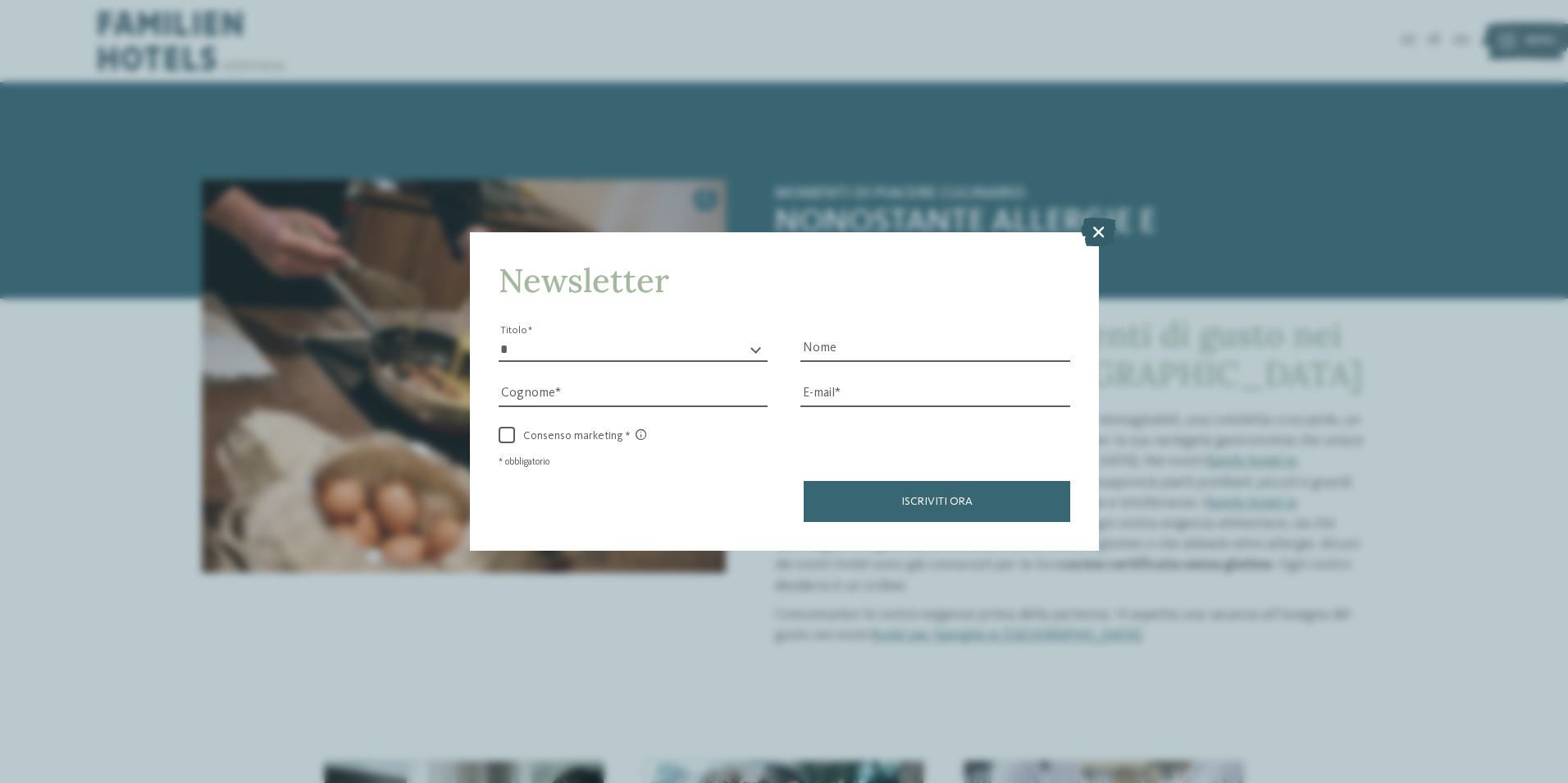
click at [1095, 232] on icon at bounding box center [1098, 231] width 35 height 29
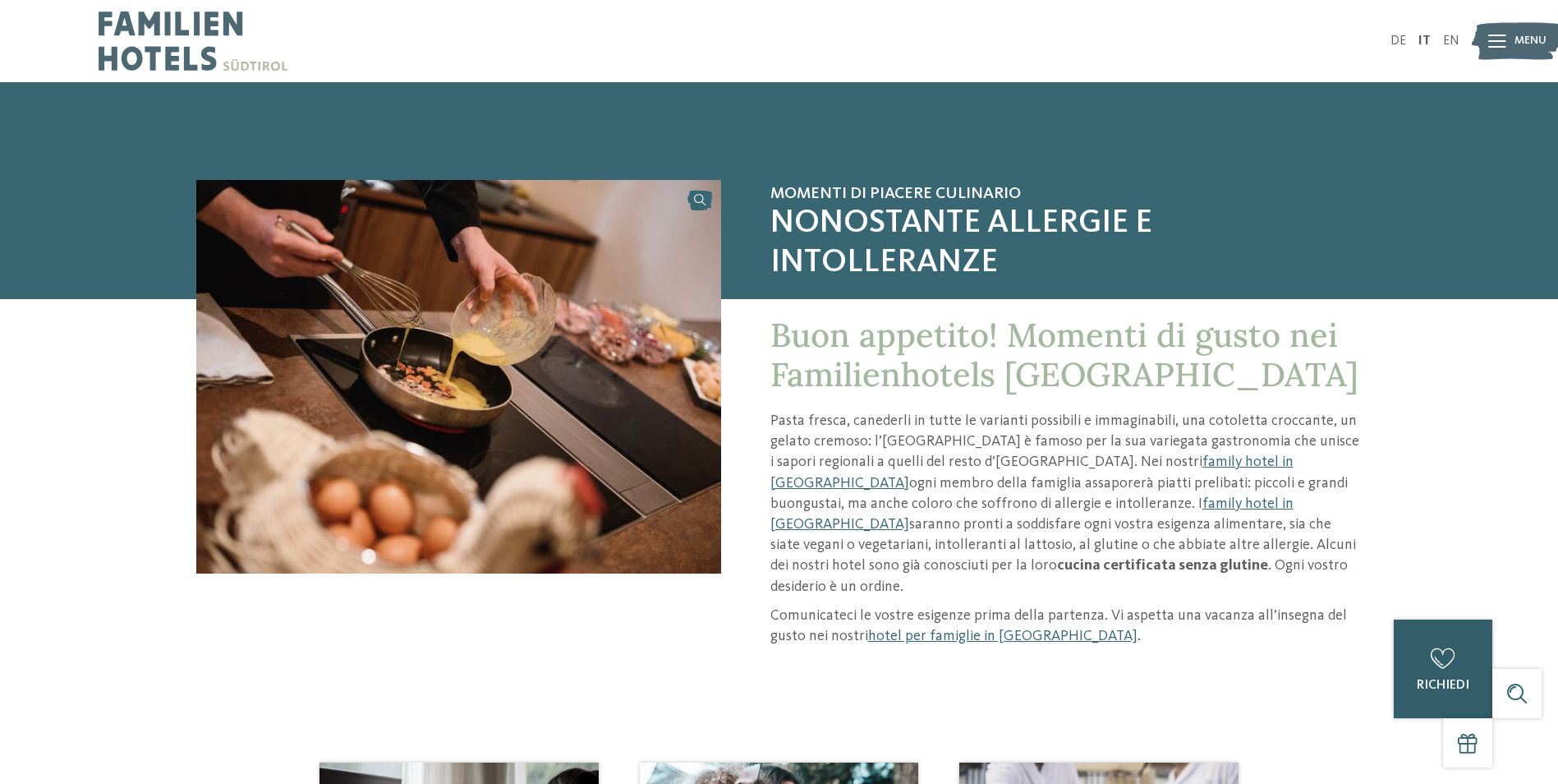
click at [1442, 660] on icon at bounding box center [1443, 658] width 24 height 20
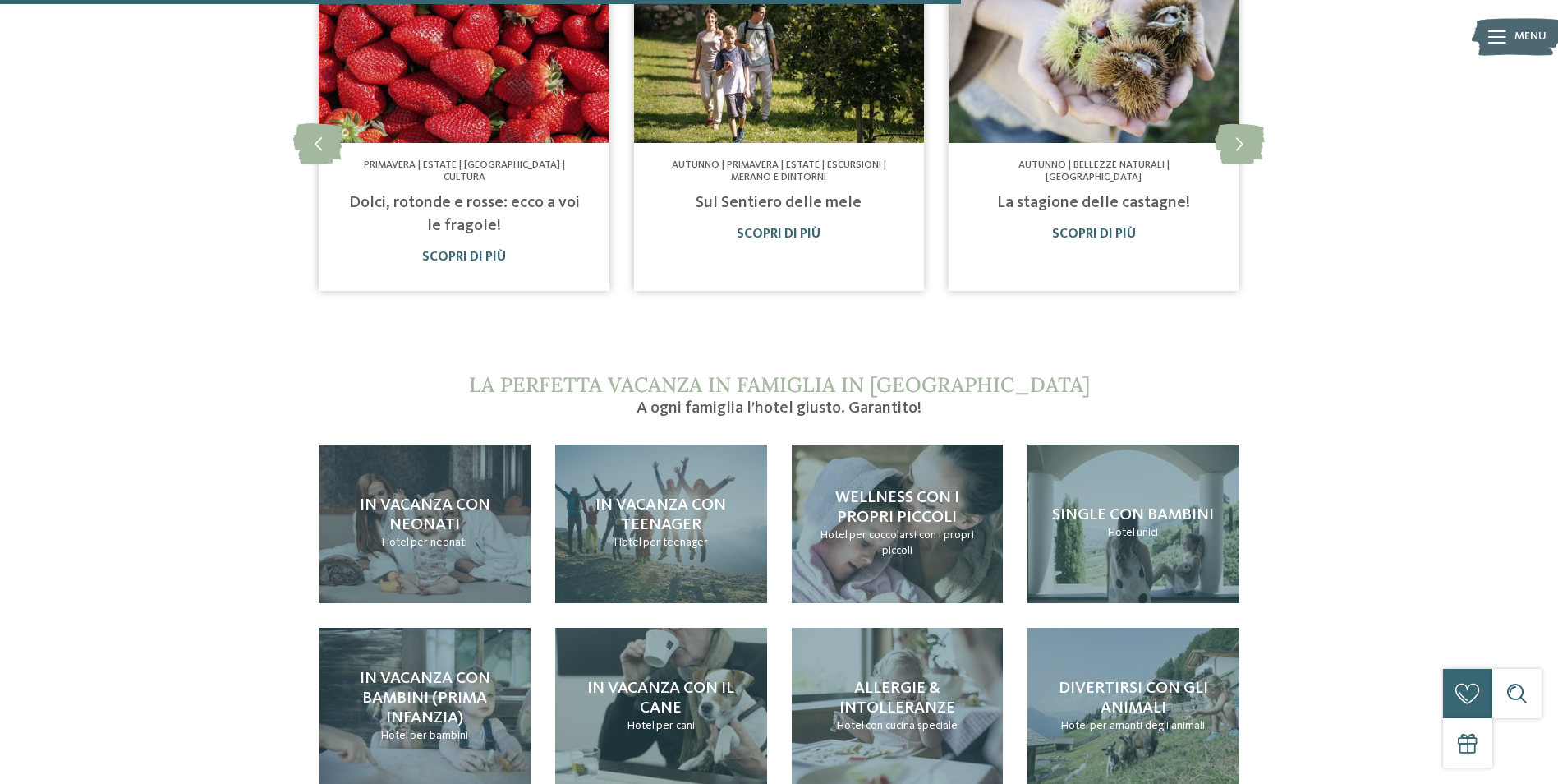
scroll to position [1314, 0]
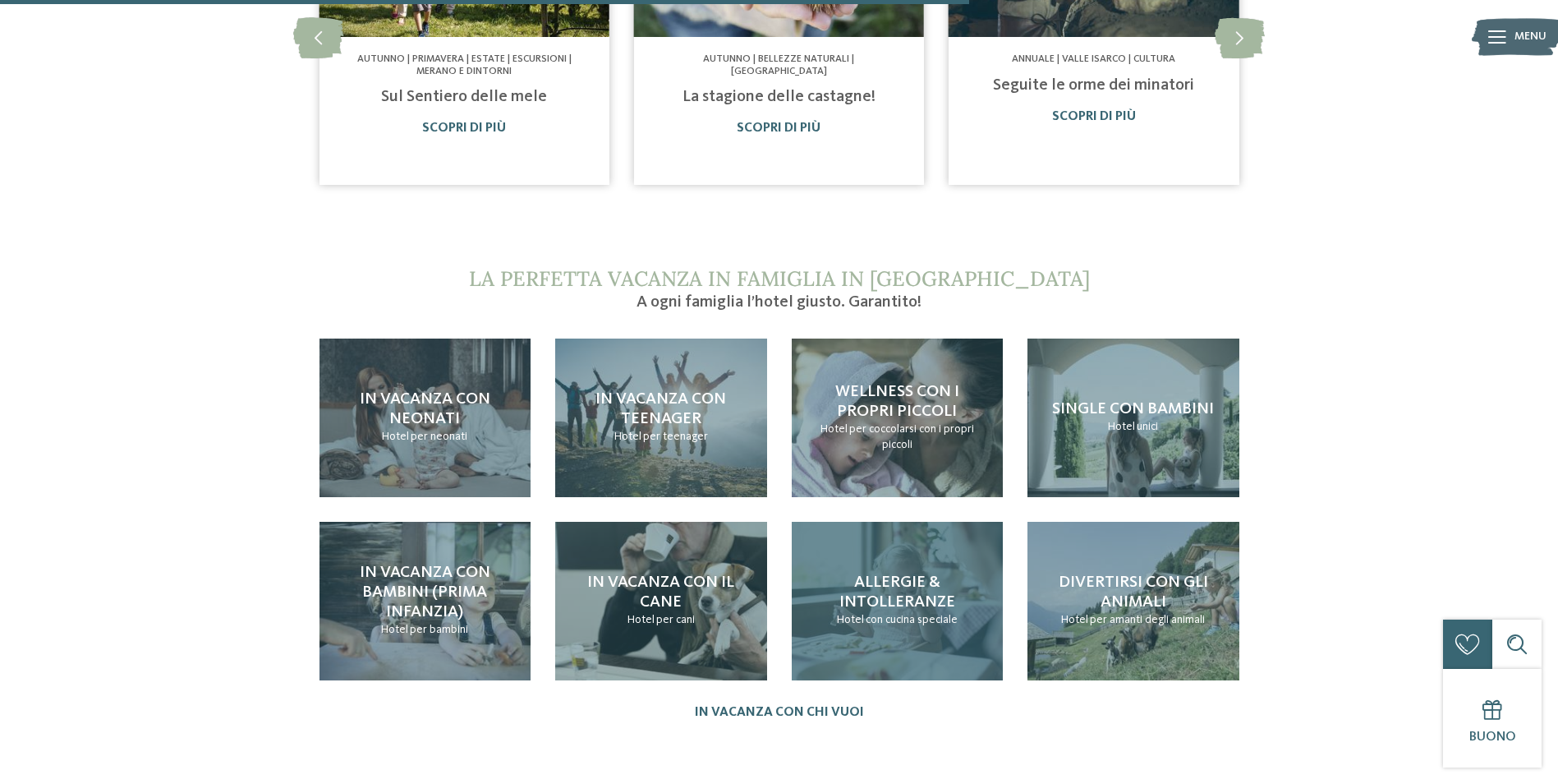
click at [945, 574] on span "Allergie & intolleranze" at bounding box center [897, 592] width 116 height 36
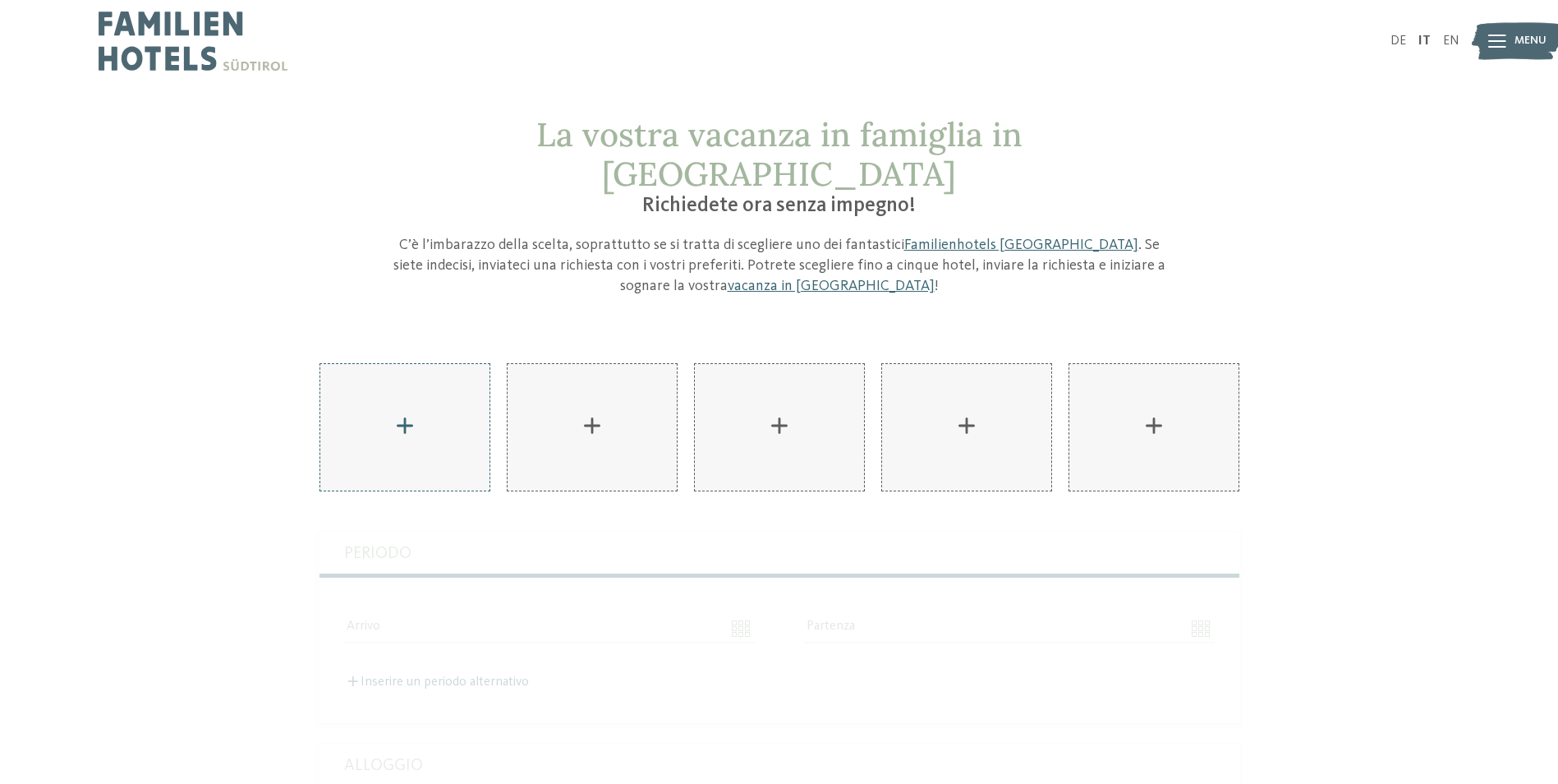
click at [420, 385] on div "AKI Family Resort PLOSE aggiungere" at bounding box center [404, 427] width 169 height 127
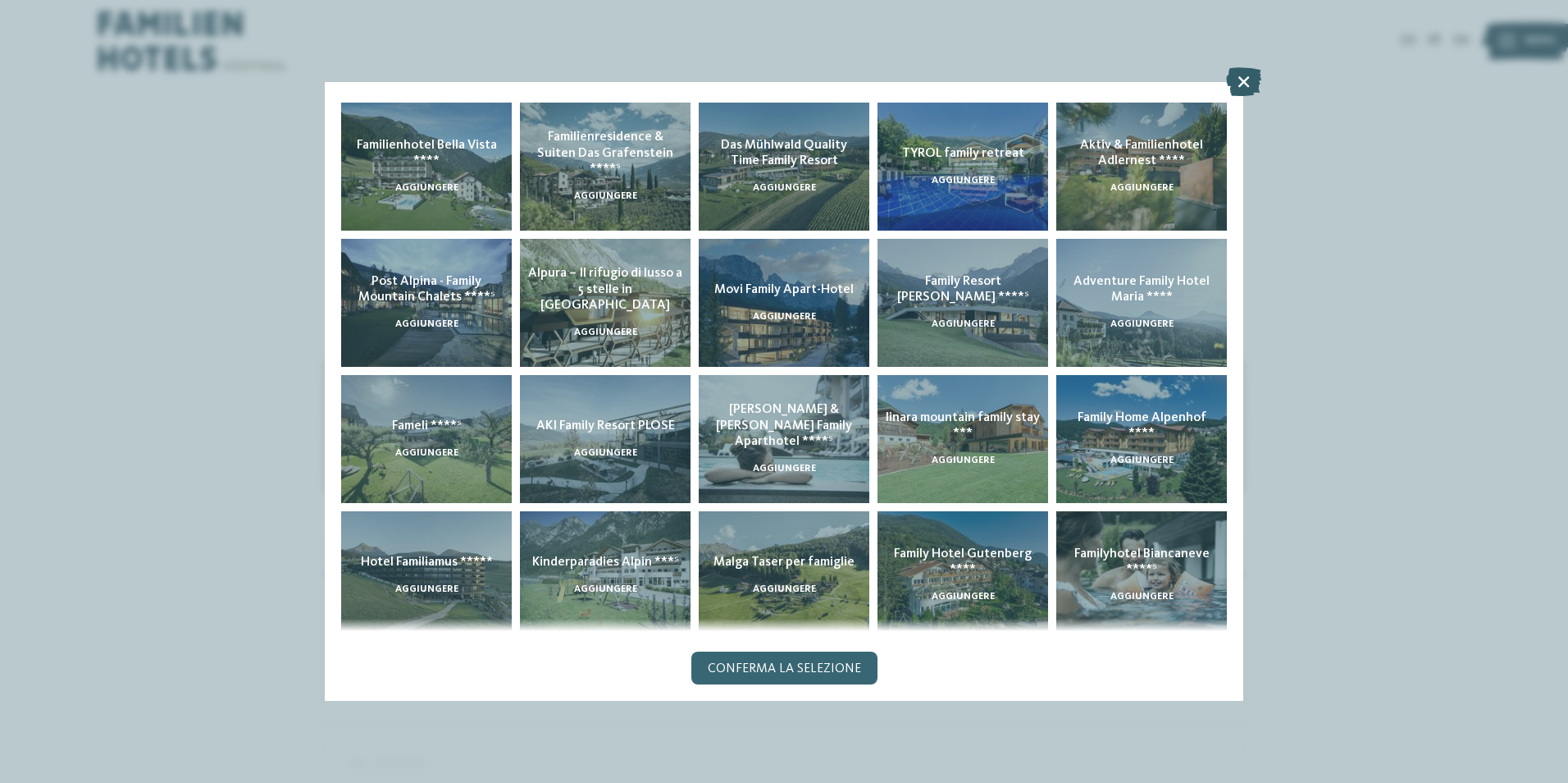
click at [1245, 75] on icon at bounding box center [1243, 81] width 35 height 29
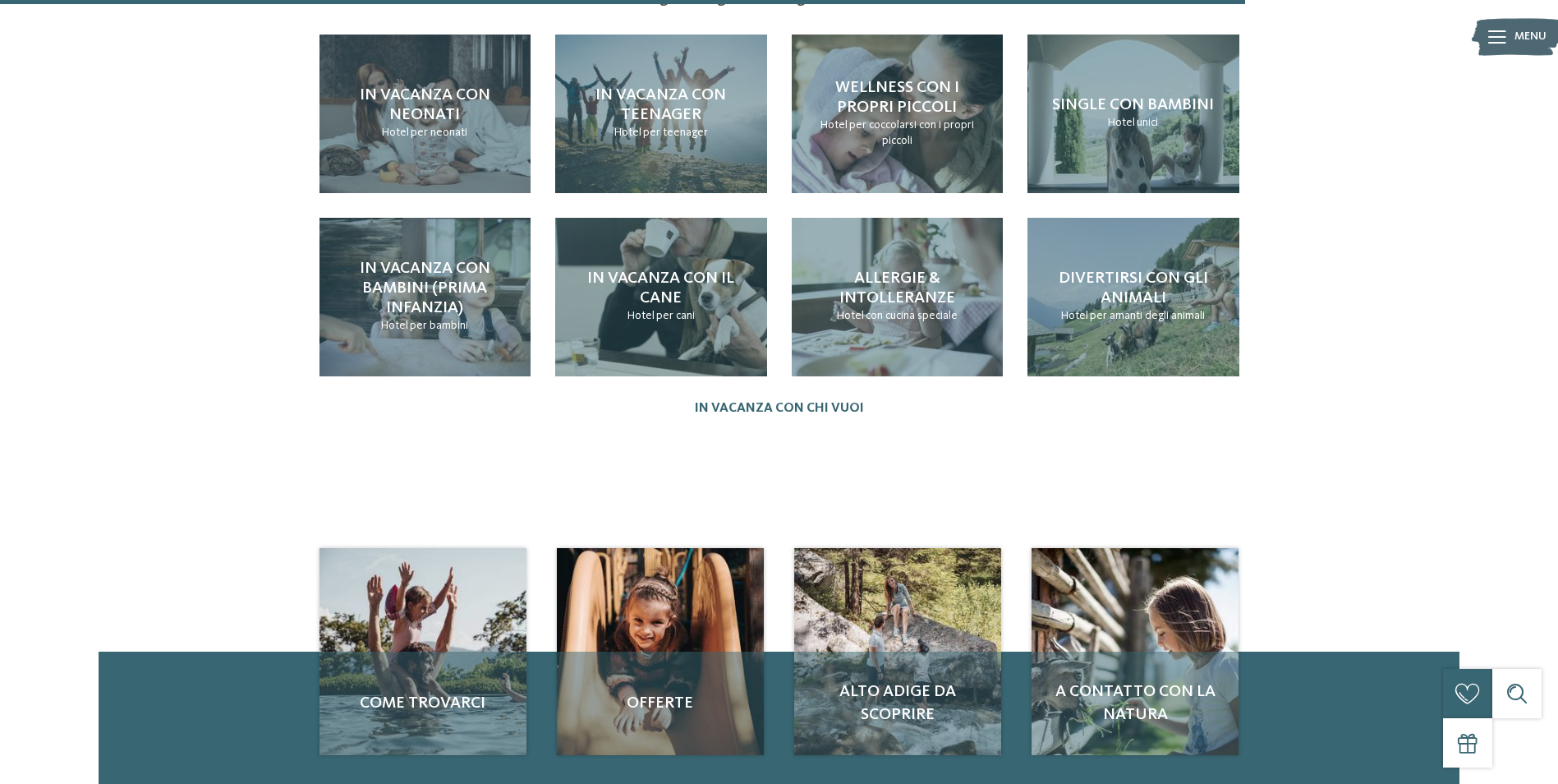
scroll to position [1807, 0]
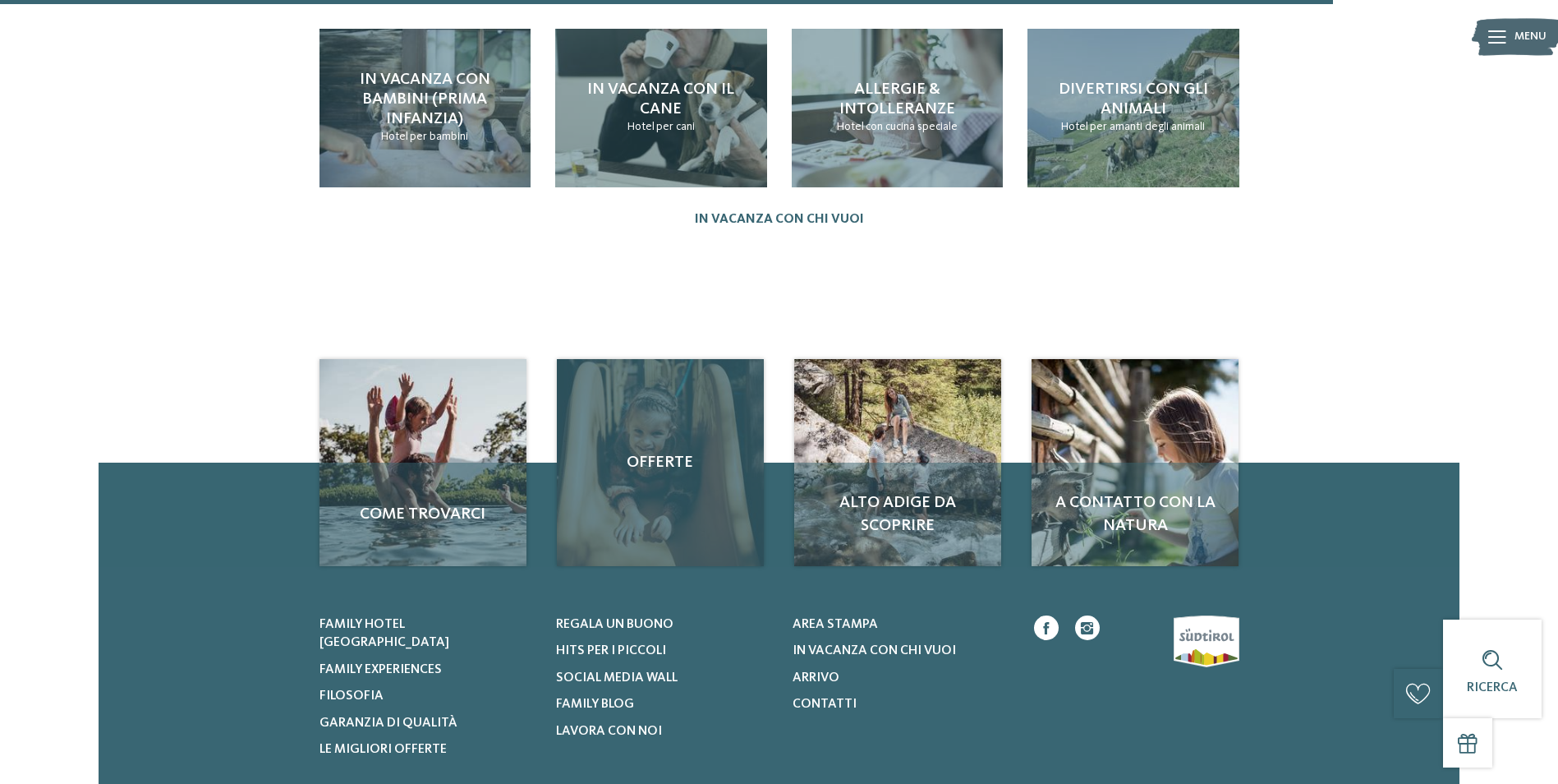
click at [644, 397] on div "Offerte" at bounding box center [661, 462] width 207 height 207
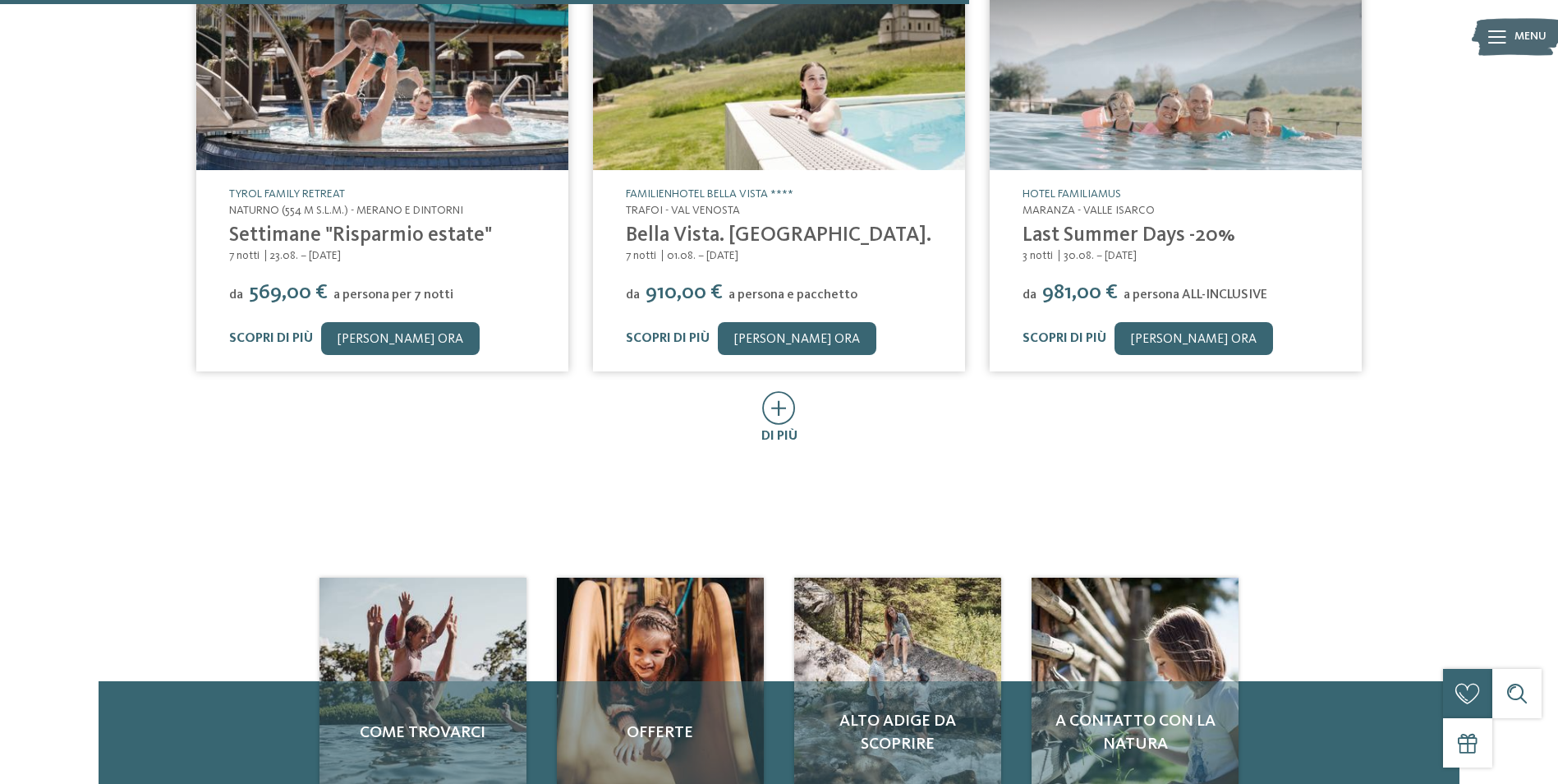
scroll to position [903, 0]
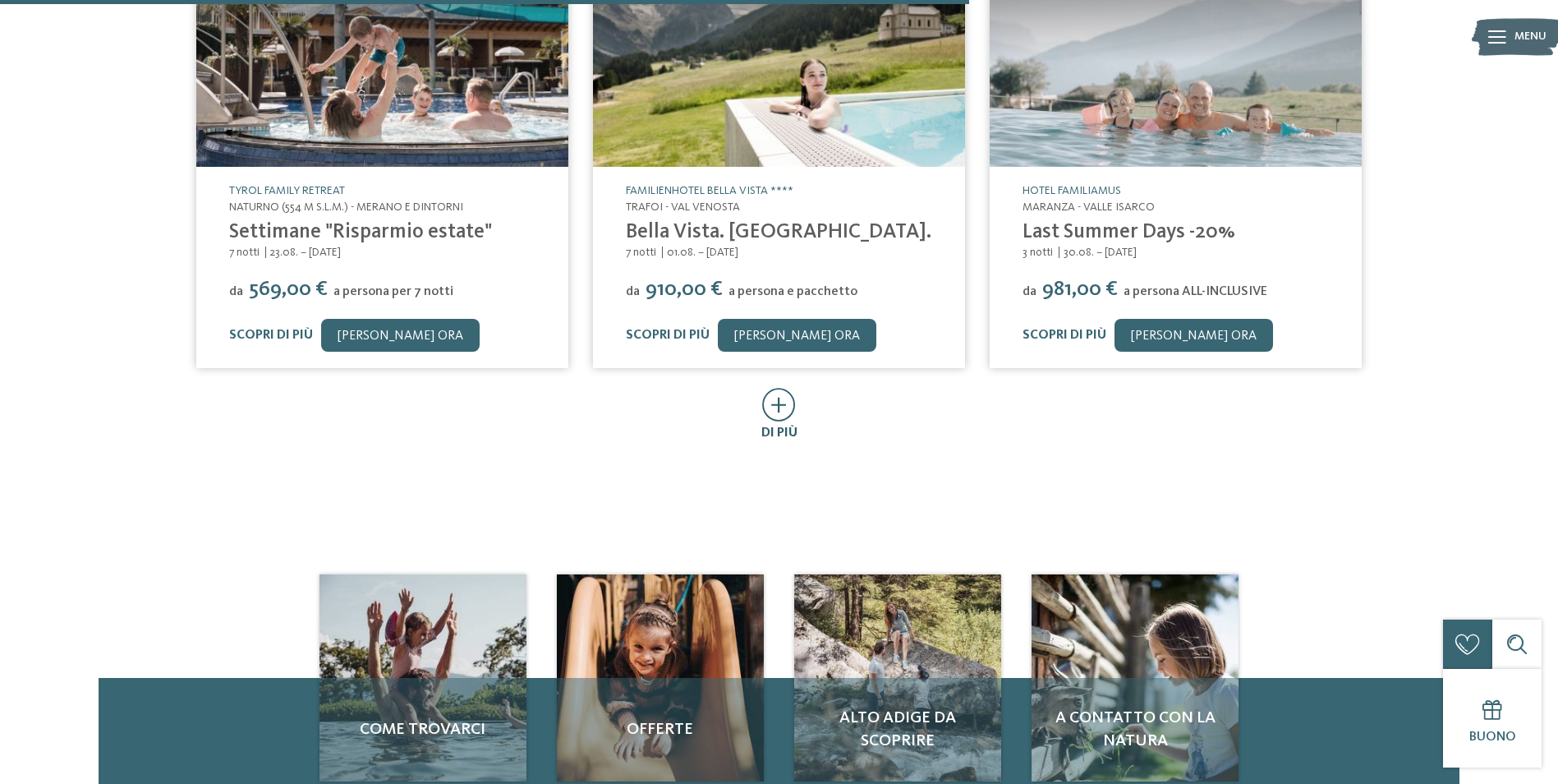
click at [787, 414] on icon at bounding box center [779, 404] width 34 height 34
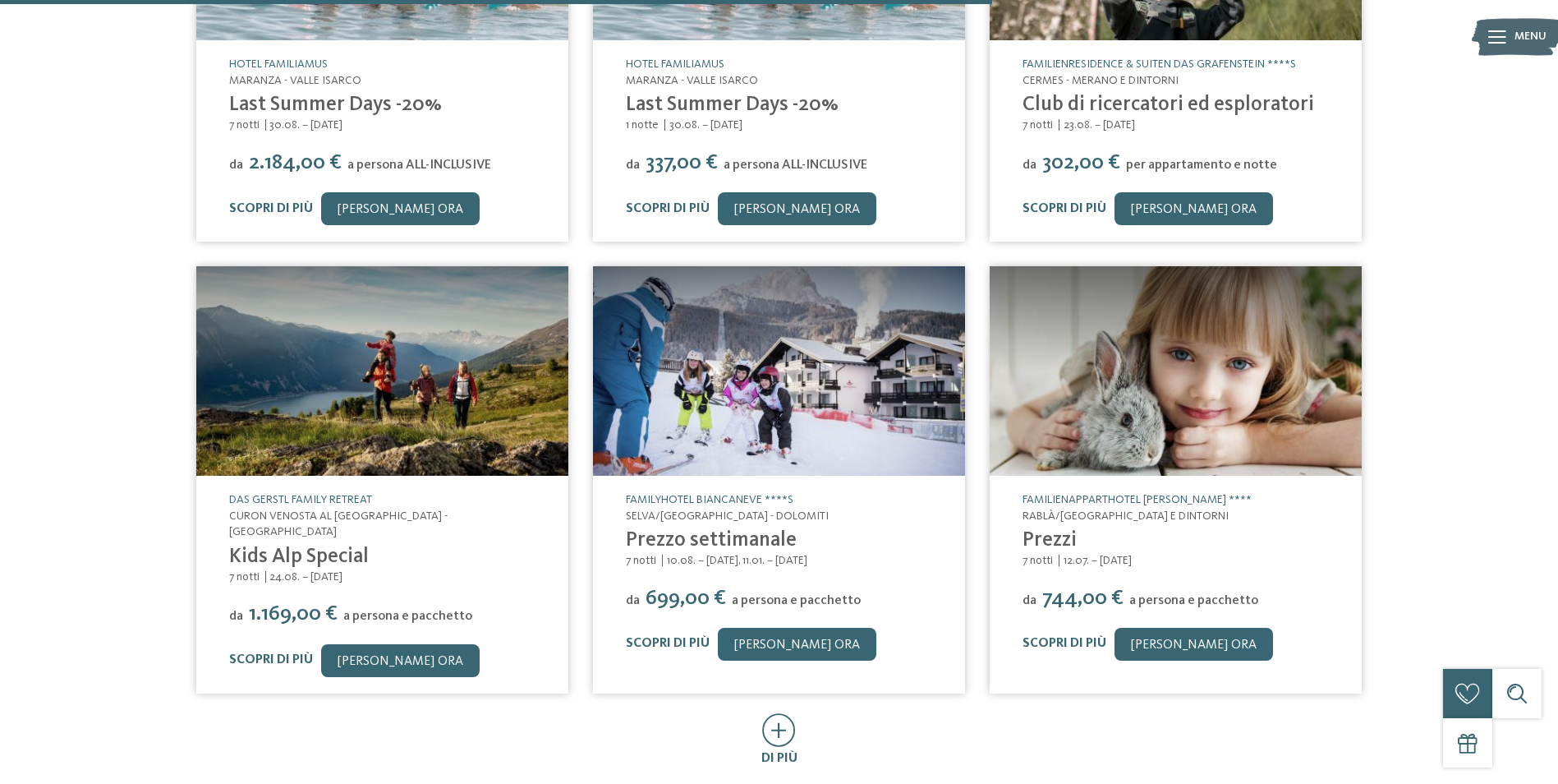
scroll to position [1479, 0]
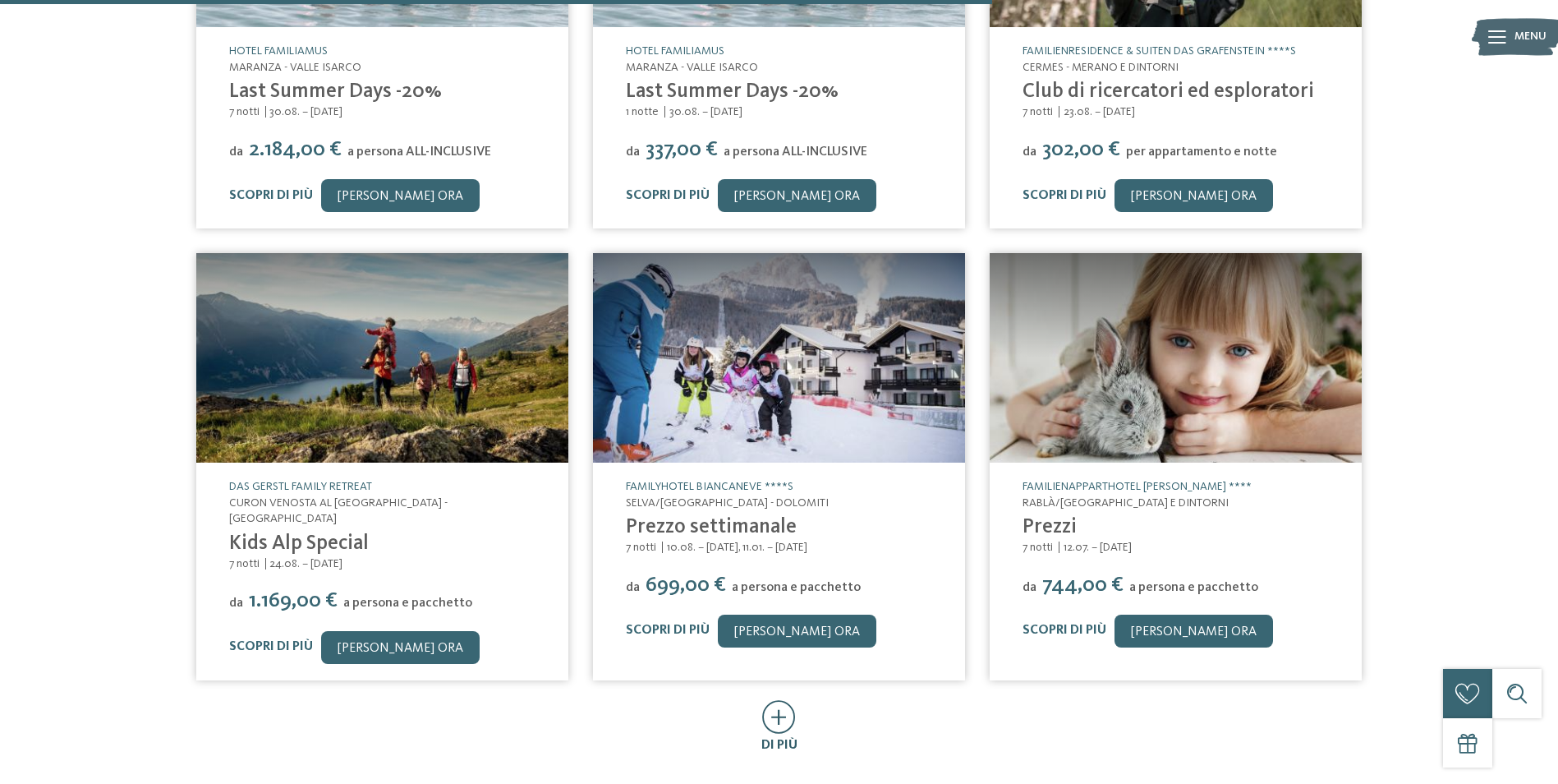
click at [771, 708] on icon at bounding box center [779, 717] width 34 height 34
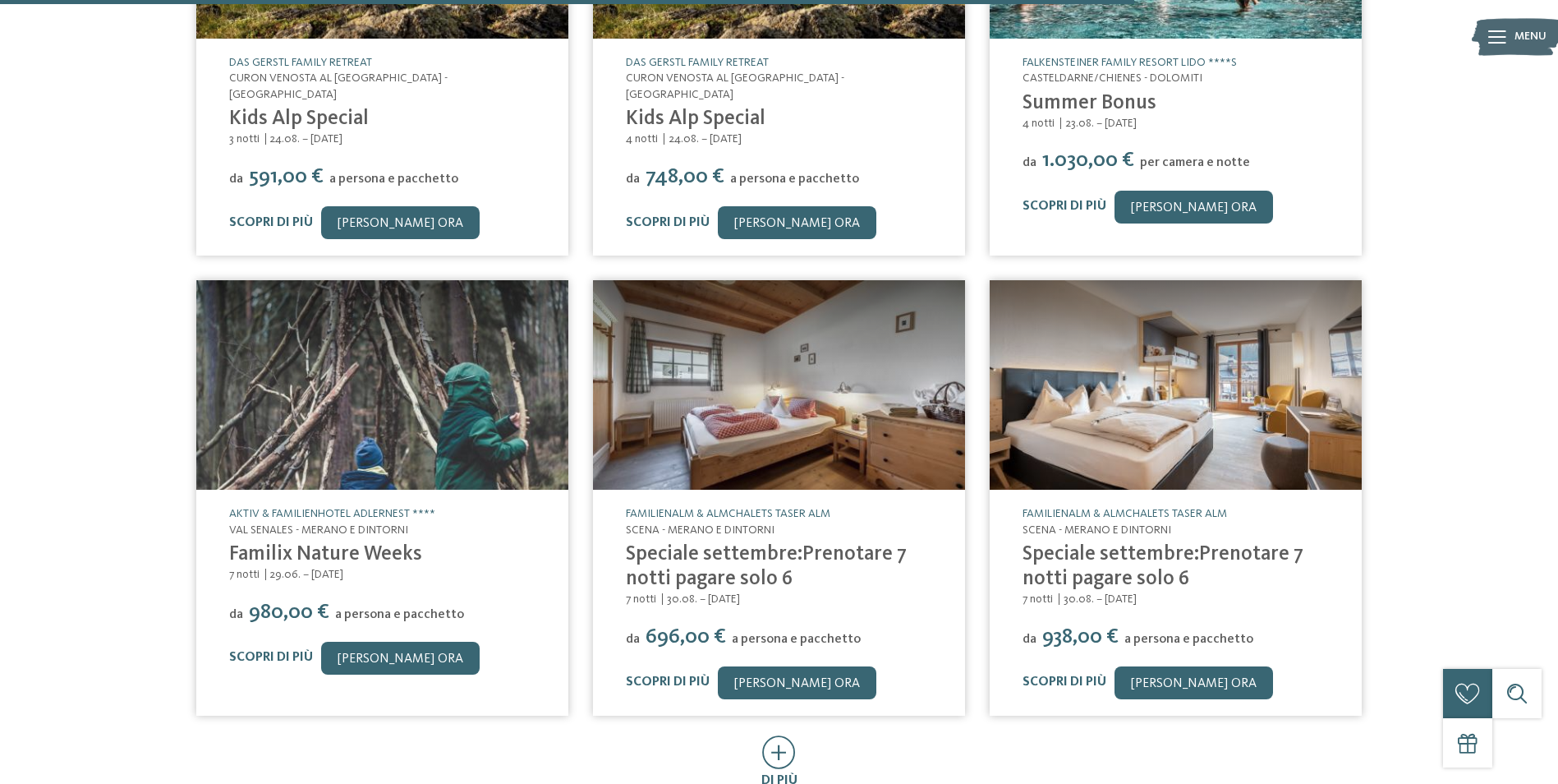
scroll to position [2382, 0]
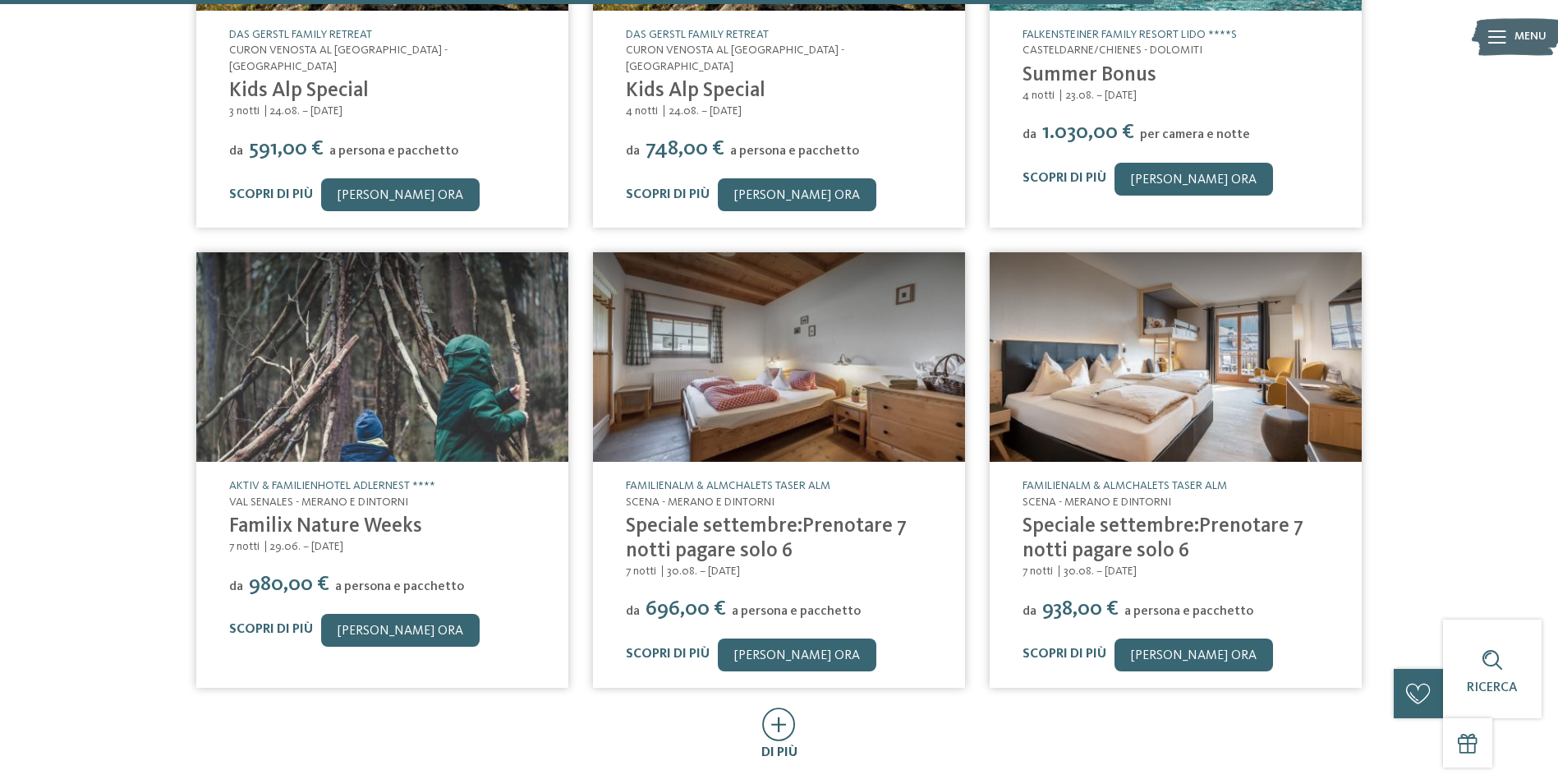
click at [778, 708] on icon at bounding box center [779, 724] width 34 height 34
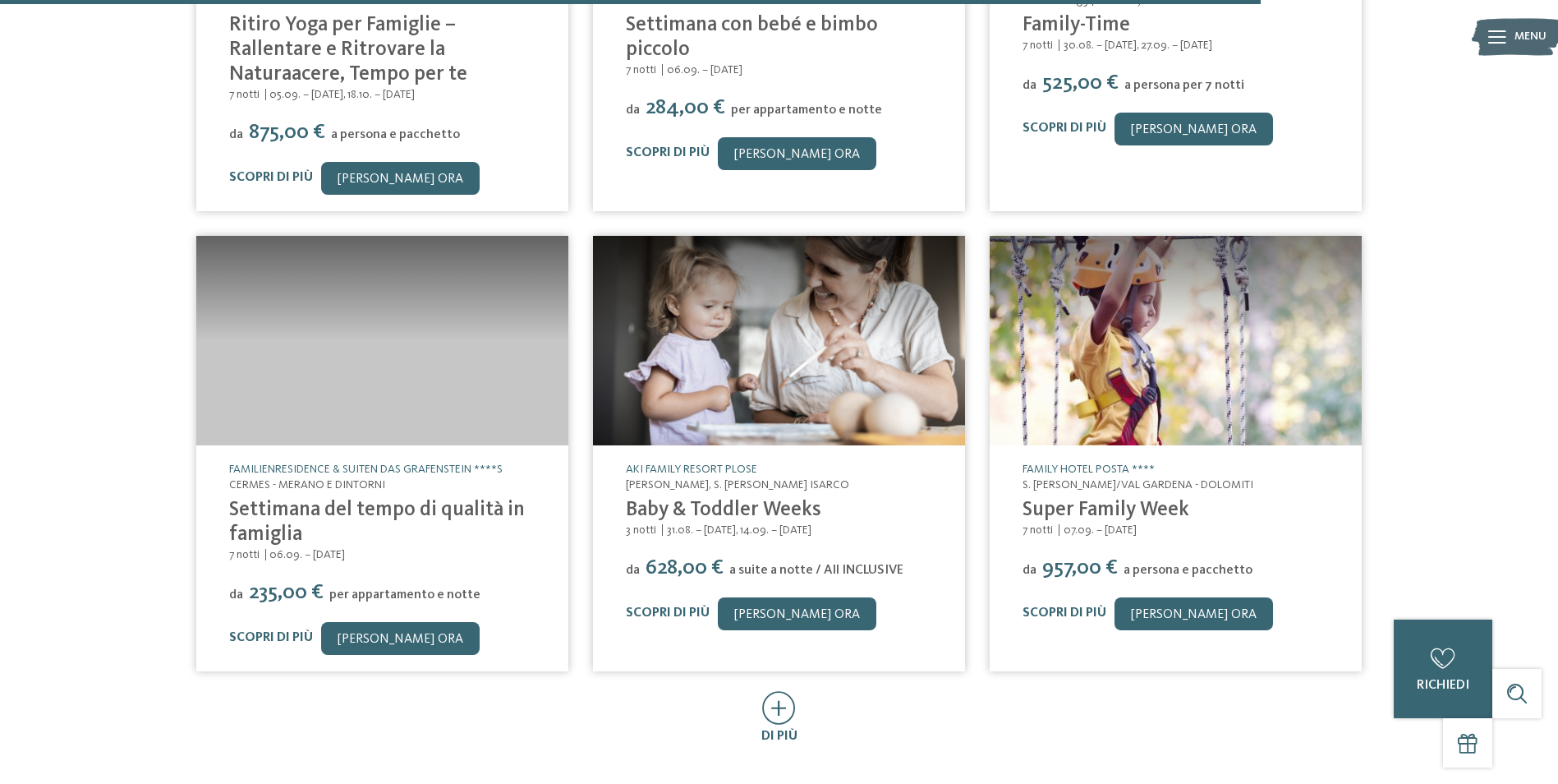
scroll to position [3368, 0]
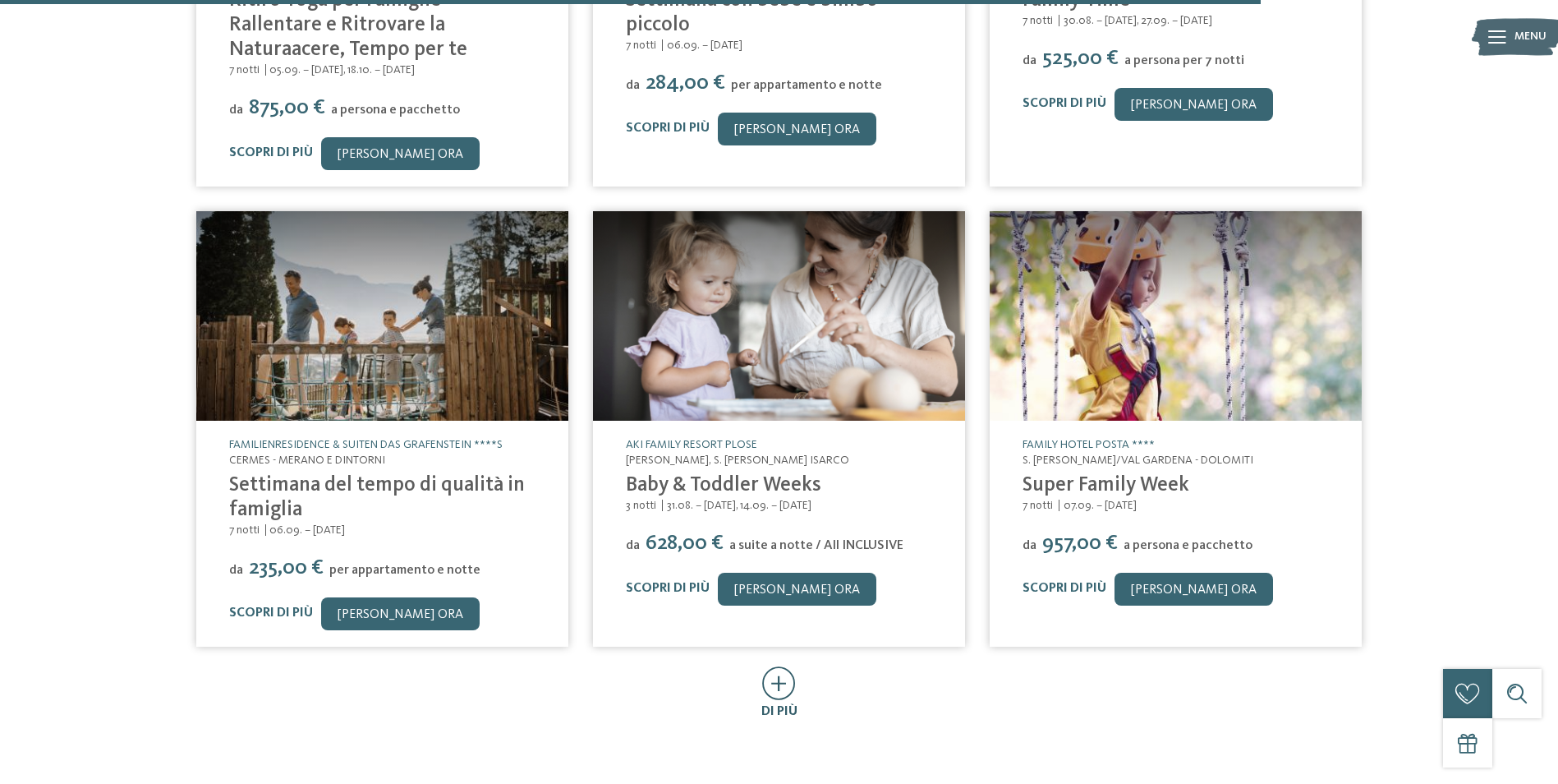
click at [783, 666] on icon at bounding box center [779, 683] width 34 height 34
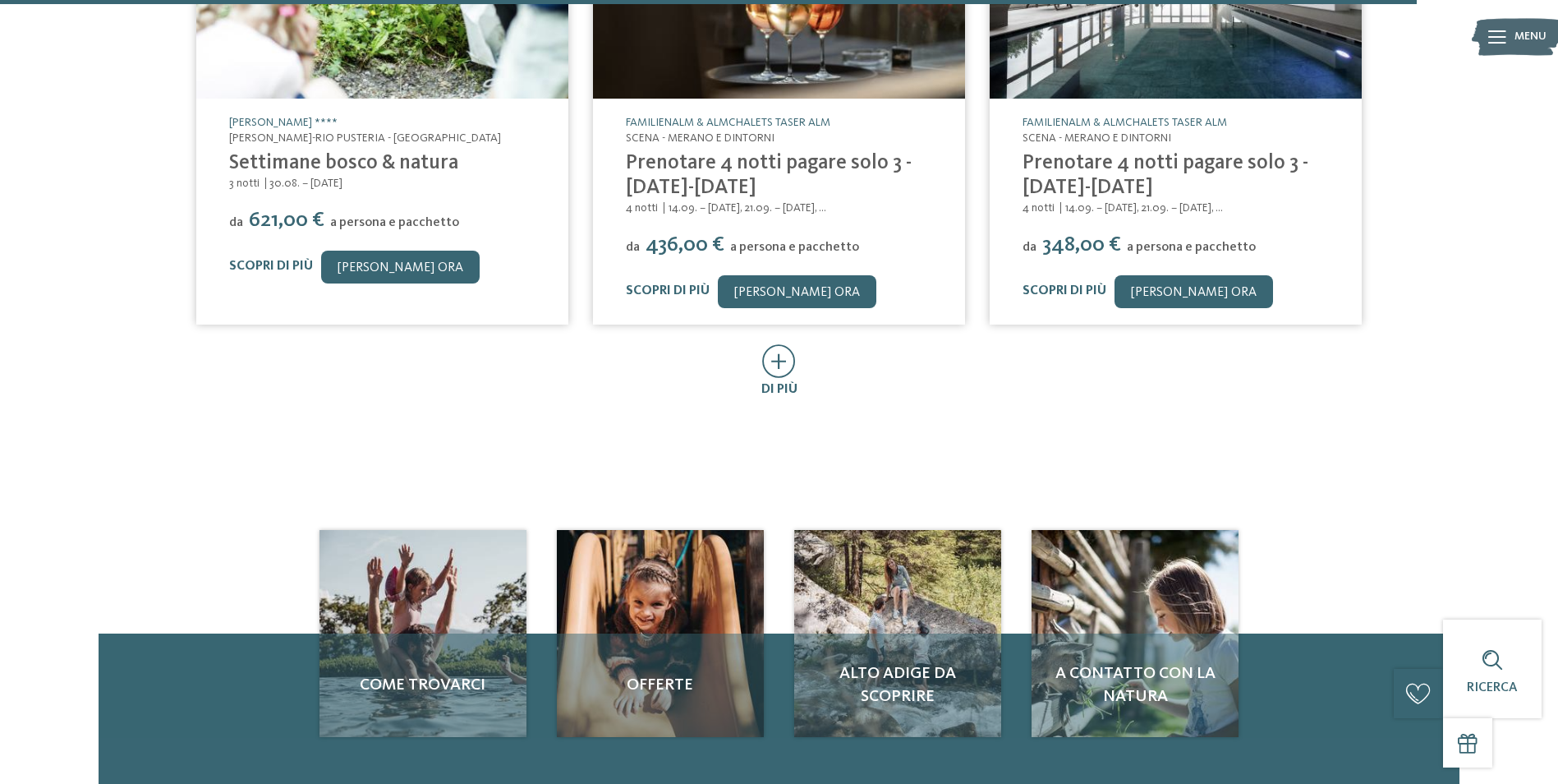
scroll to position [4600, 0]
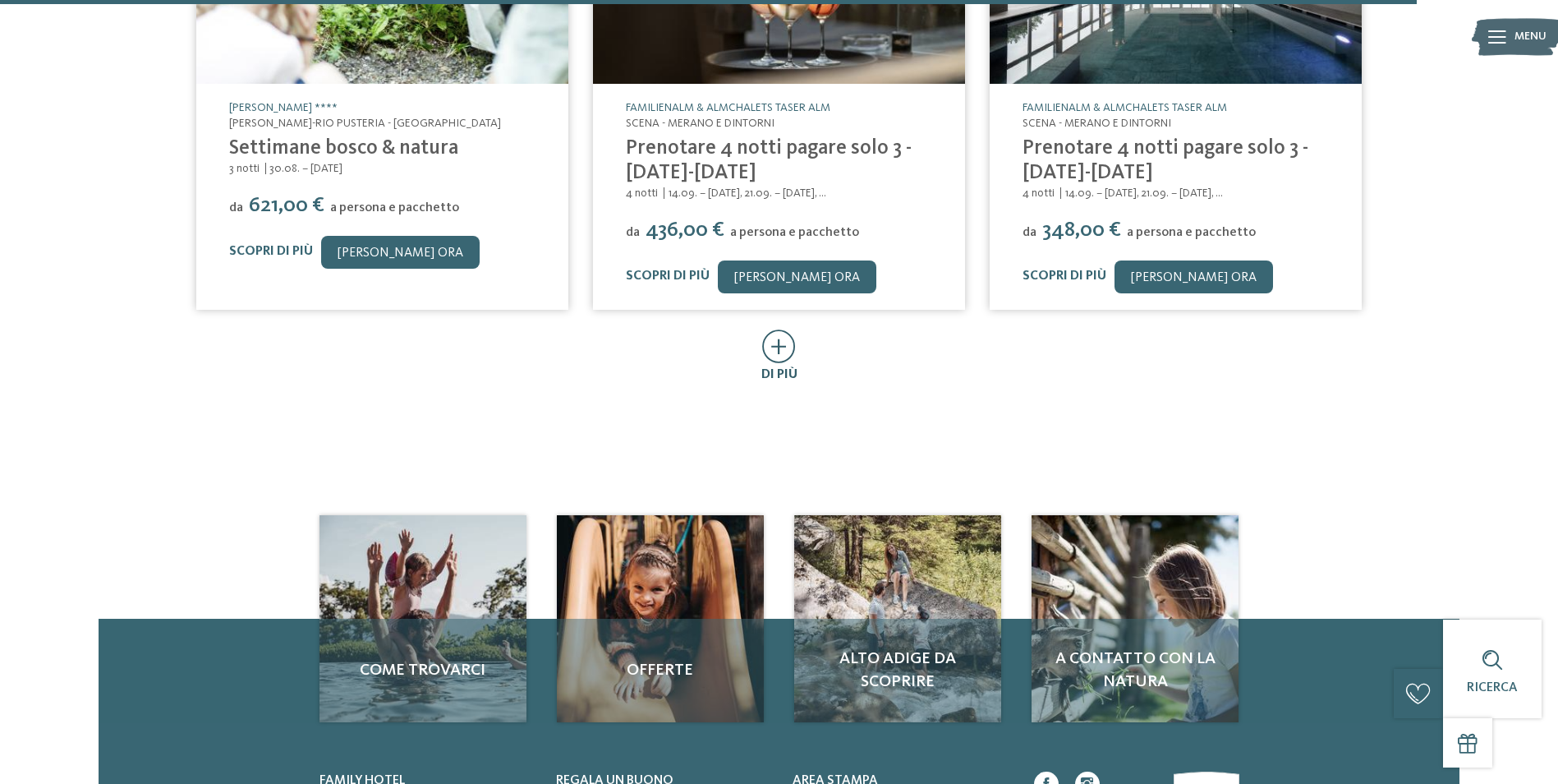
click at [776, 329] on icon at bounding box center [779, 346] width 34 height 34
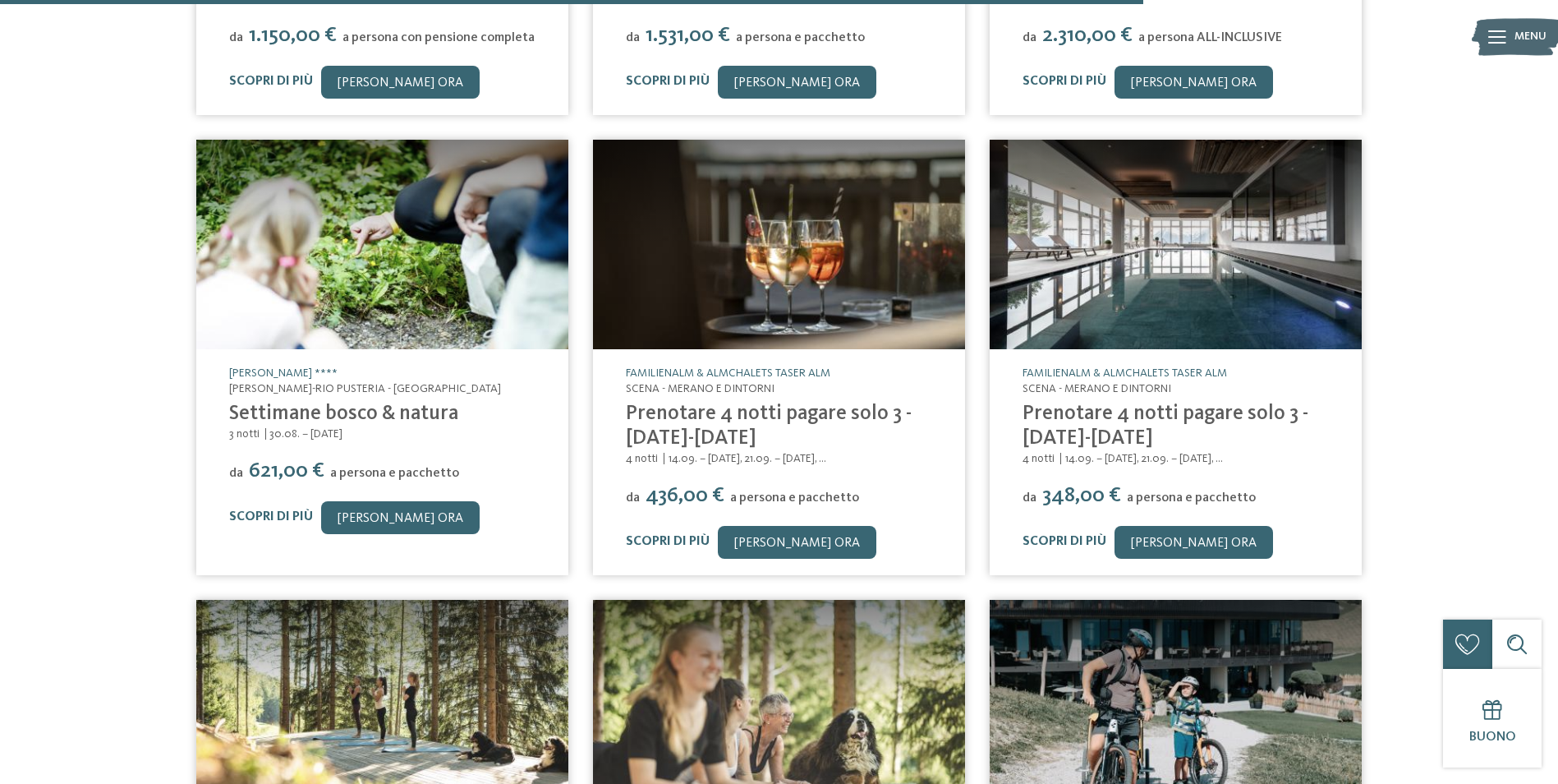
scroll to position [4271, 0]
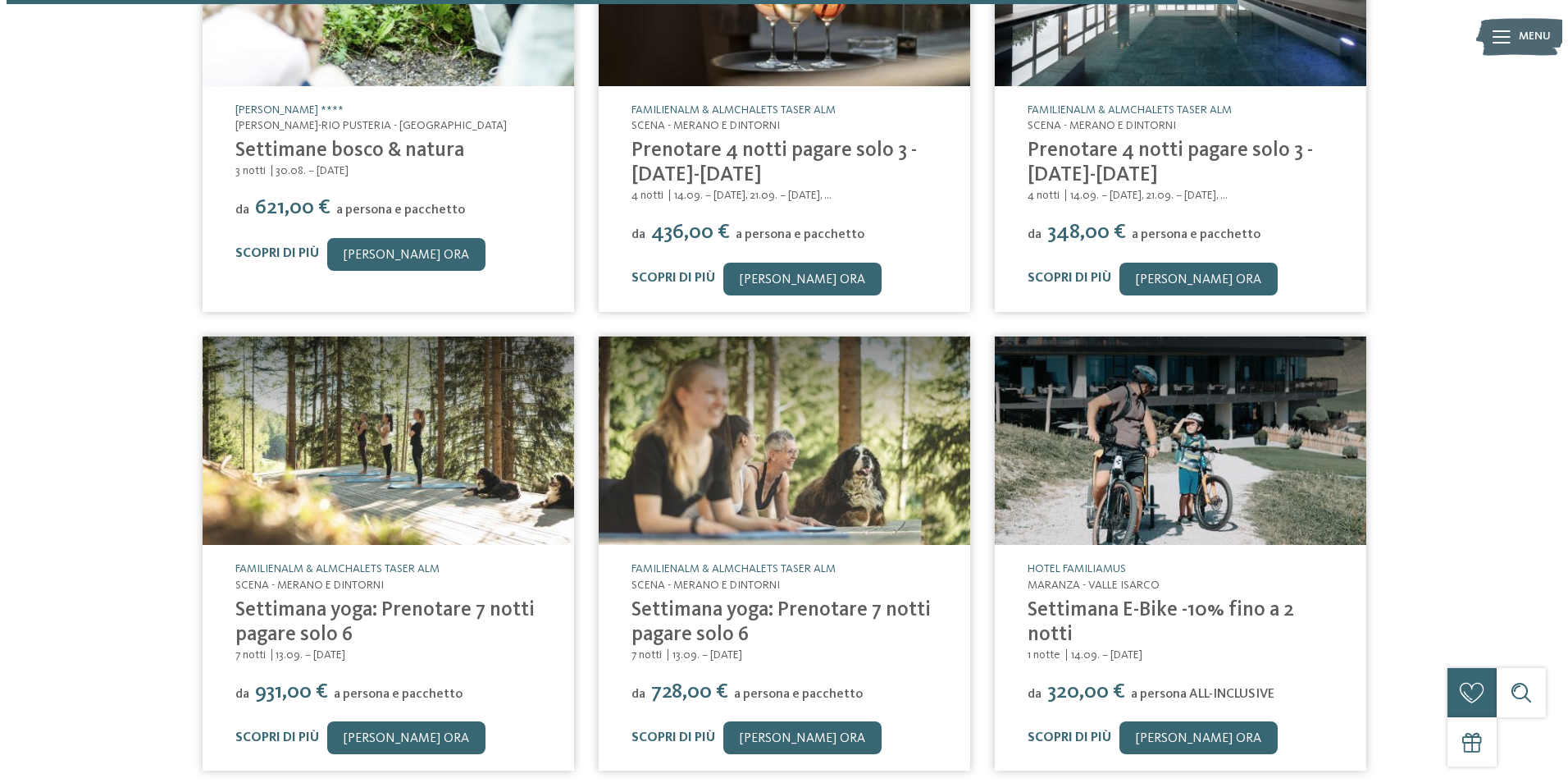
scroll to position [4513, 0]
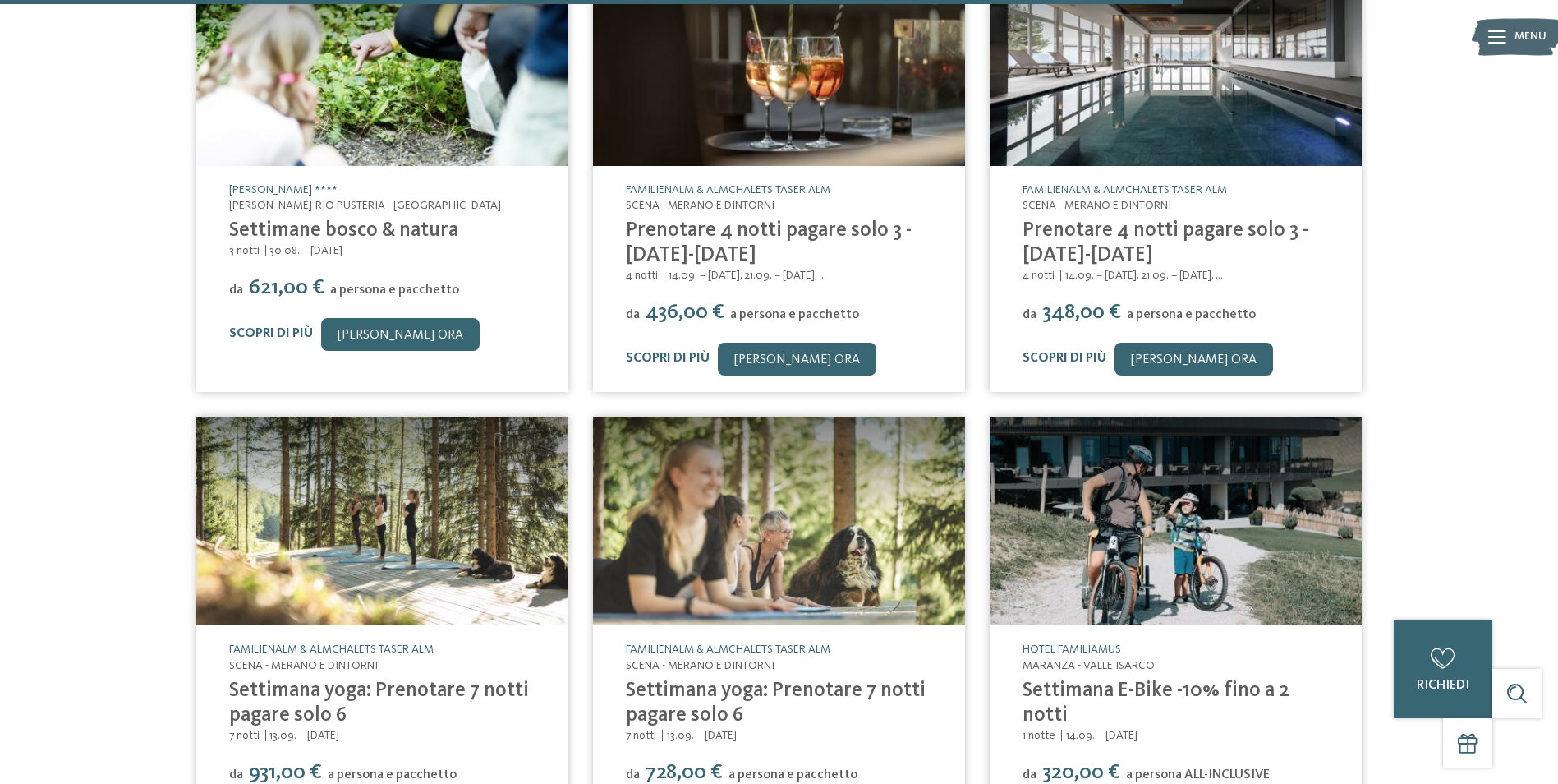
click at [1175, 95] on img at bounding box center [1176, 61] width 372 height 209
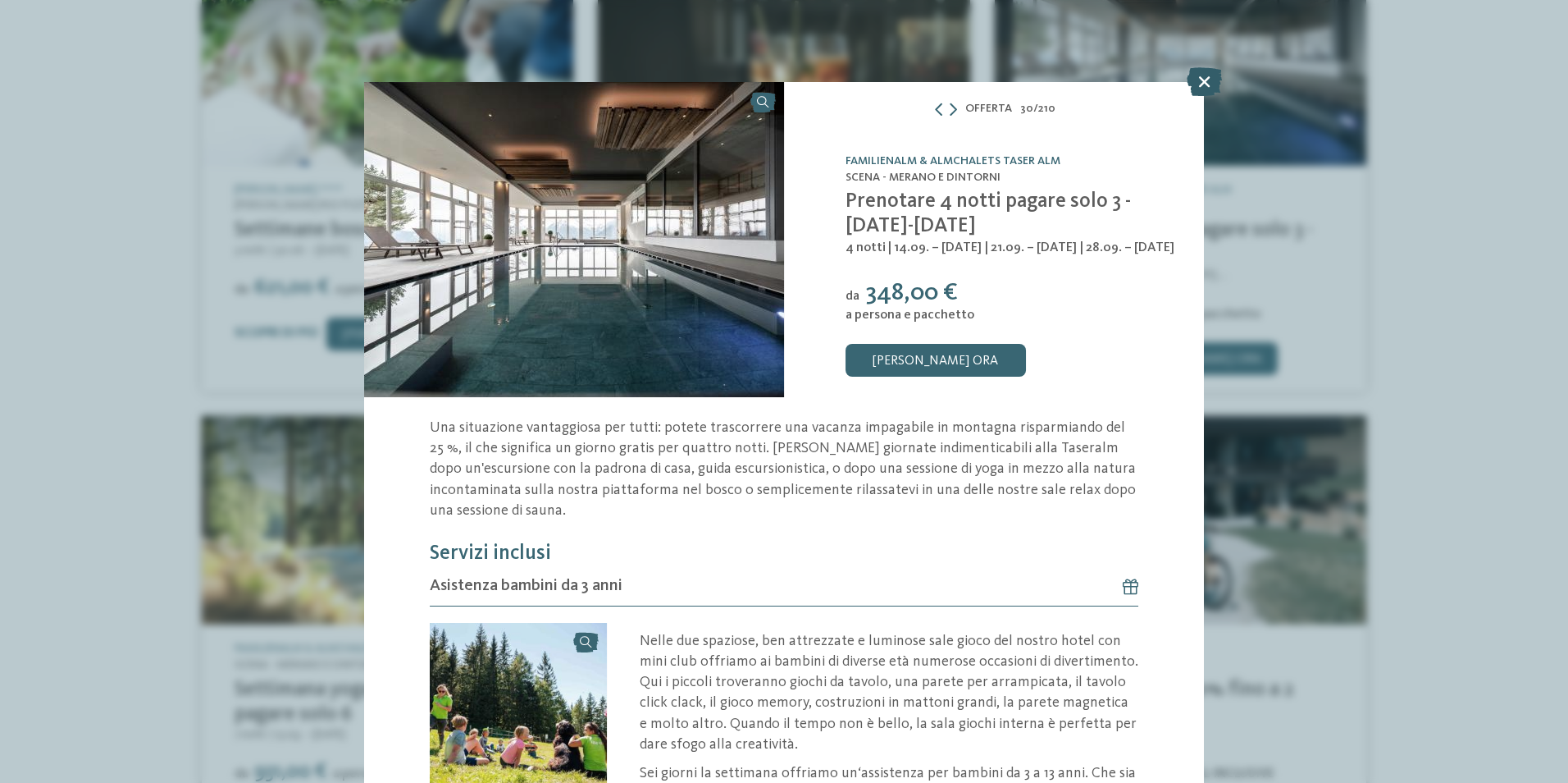
click at [1206, 81] on icon at bounding box center [1205, 81] width 35 height 29
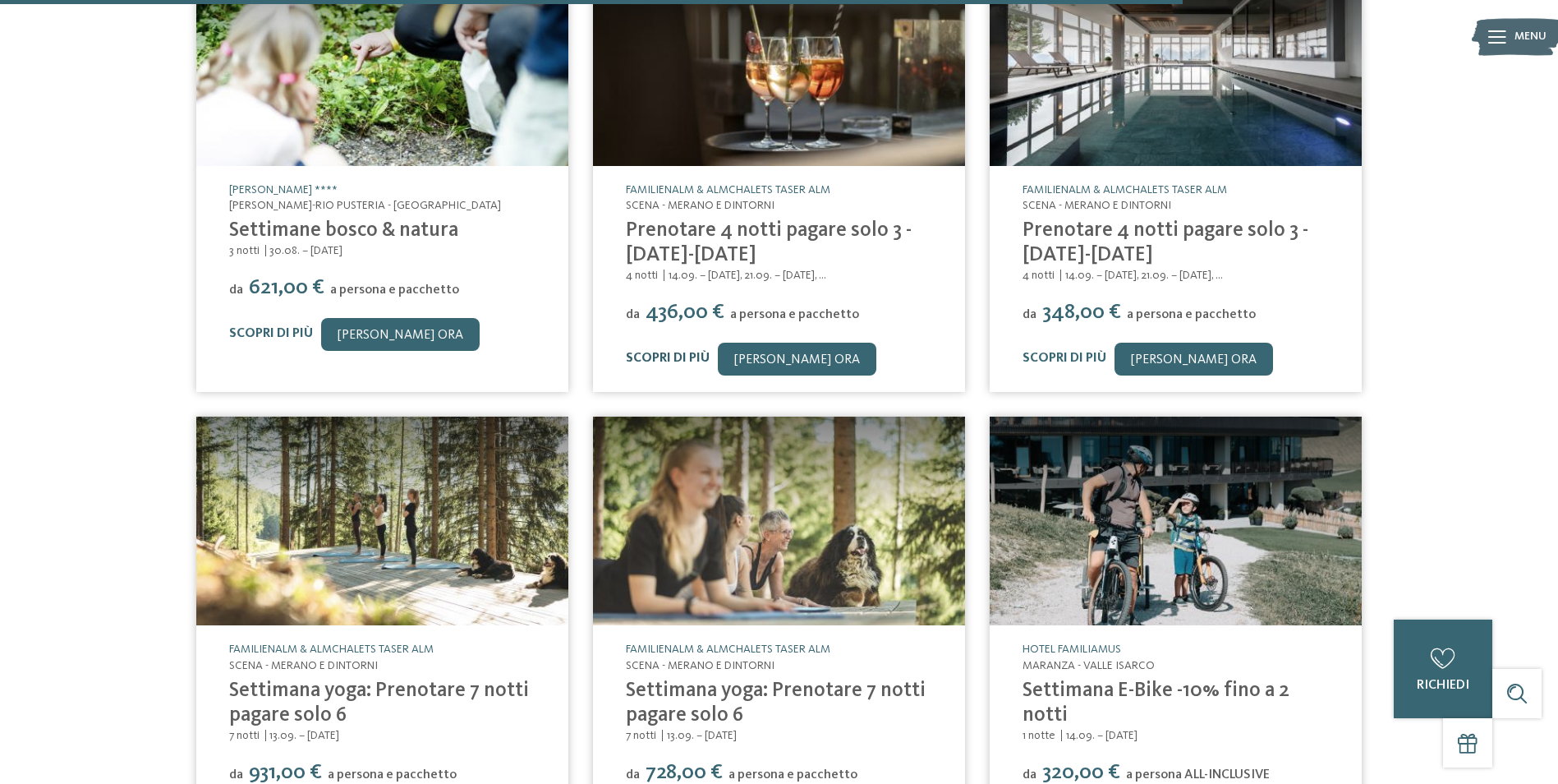
click at [672, 351] on link "Scopri di più" at bounding box center [668, 358] width 84 height 13
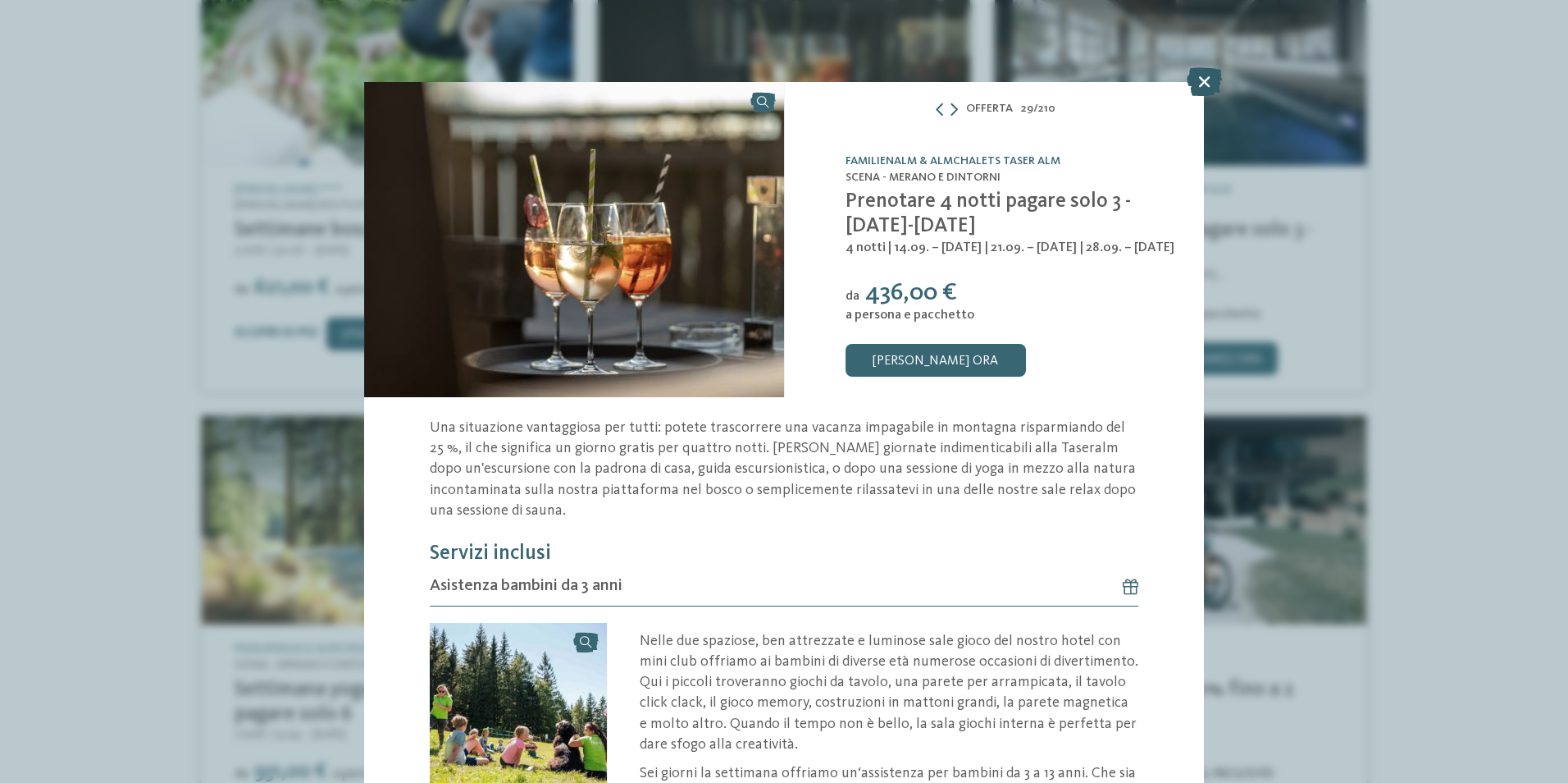
click at [1211, 78] on icon at bounding box center [1205, 81] width 35 height 29
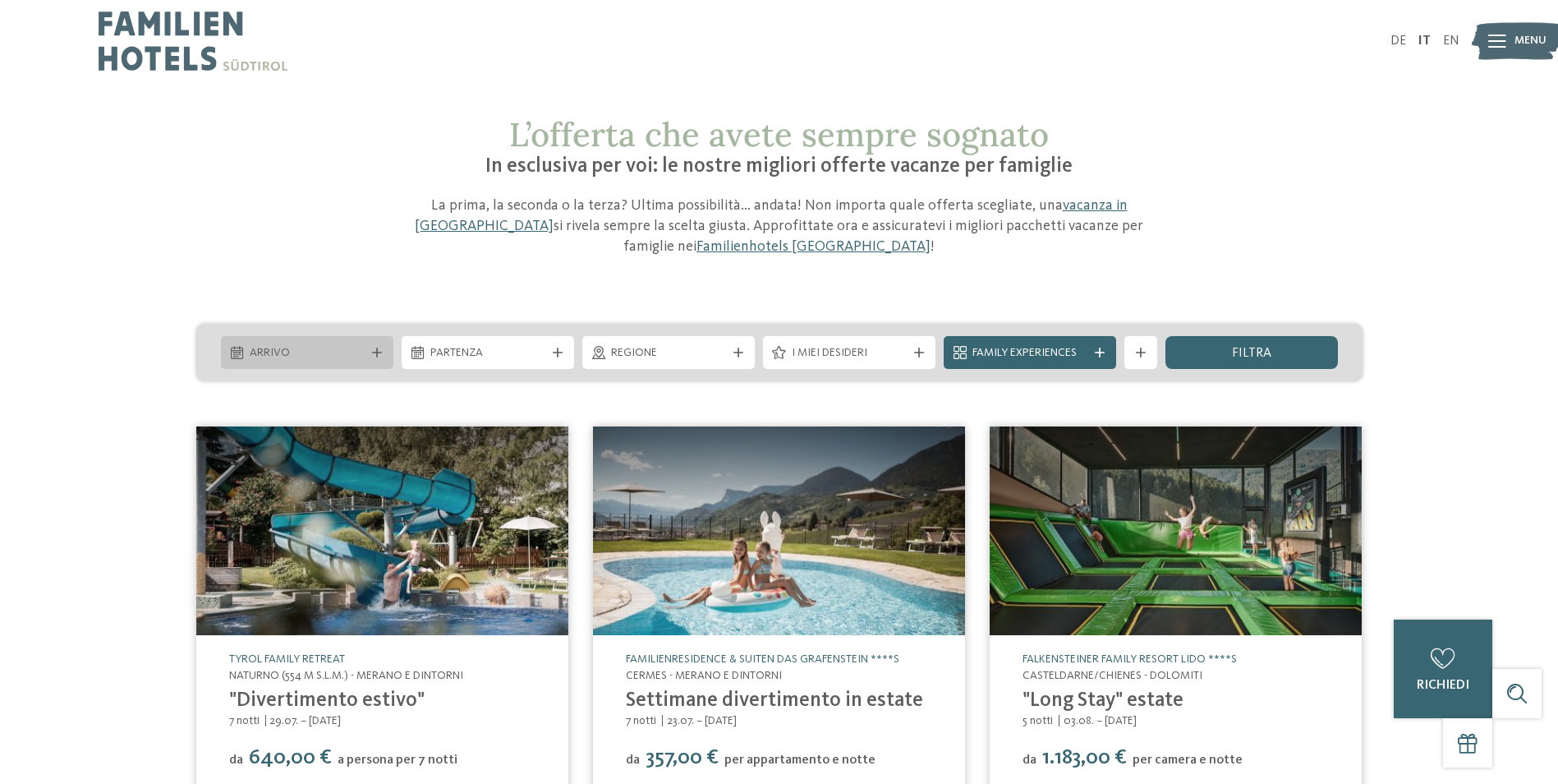
click at [293, 344] on div "Arrivo" at bounding box center [307, 353] width 124 height 18
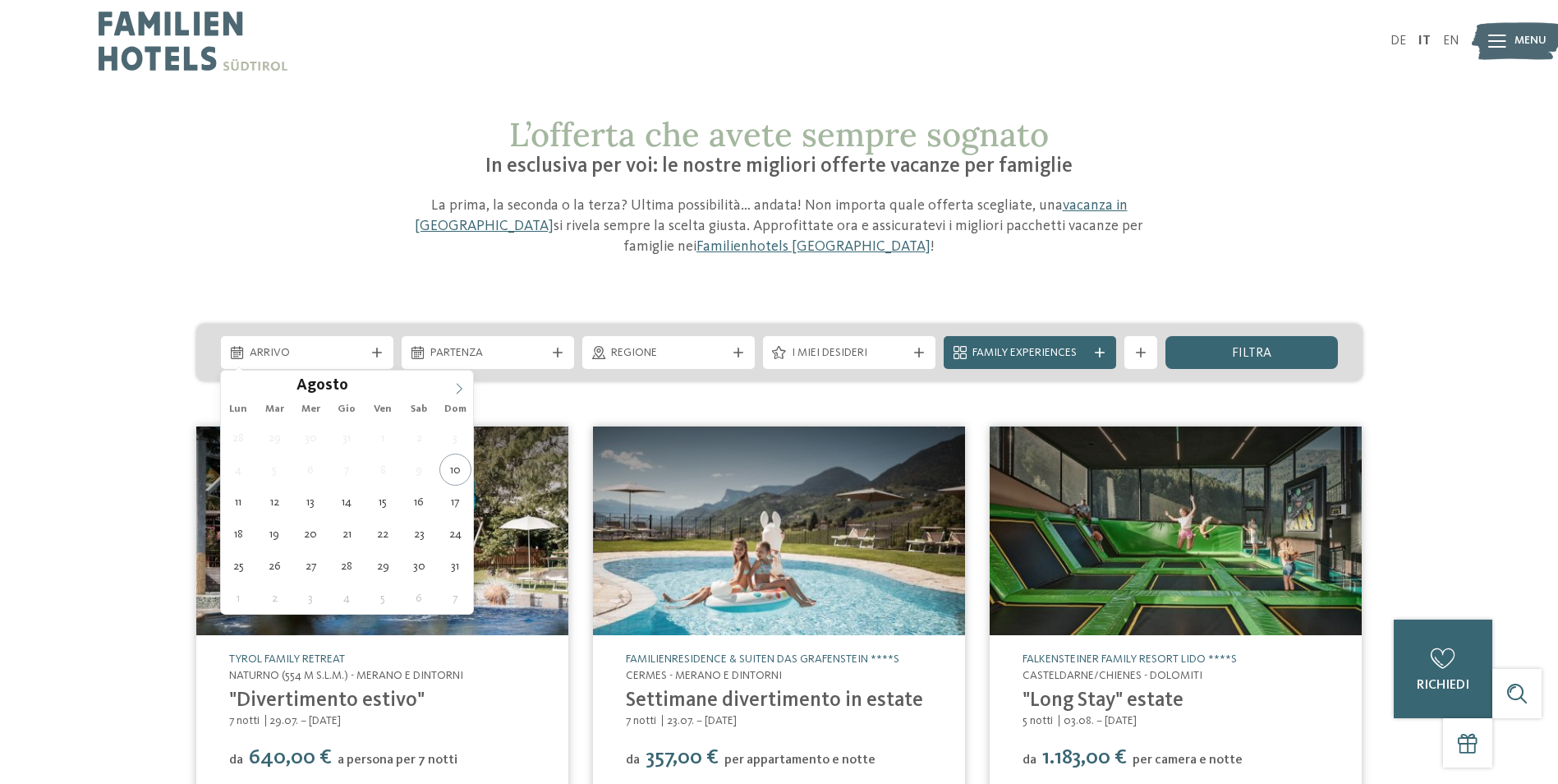
click at [461, 391] on icon at bounding box center [460, 389] width 12 height 12
type input "****"
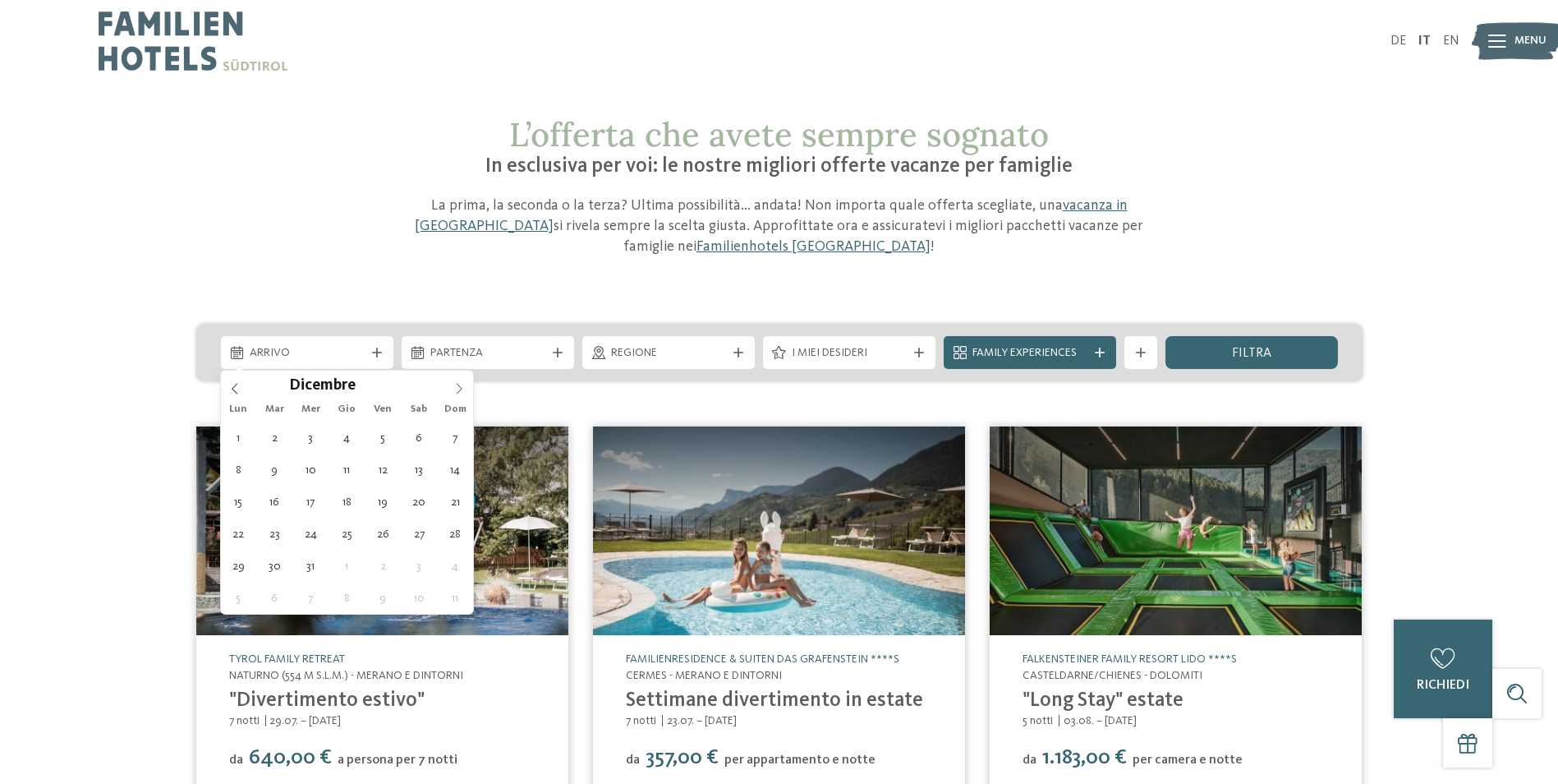
click at [461, 391] on icon at bounding box center [460, 389] width 12 height 12
type div "[DATE]"
type input "****"
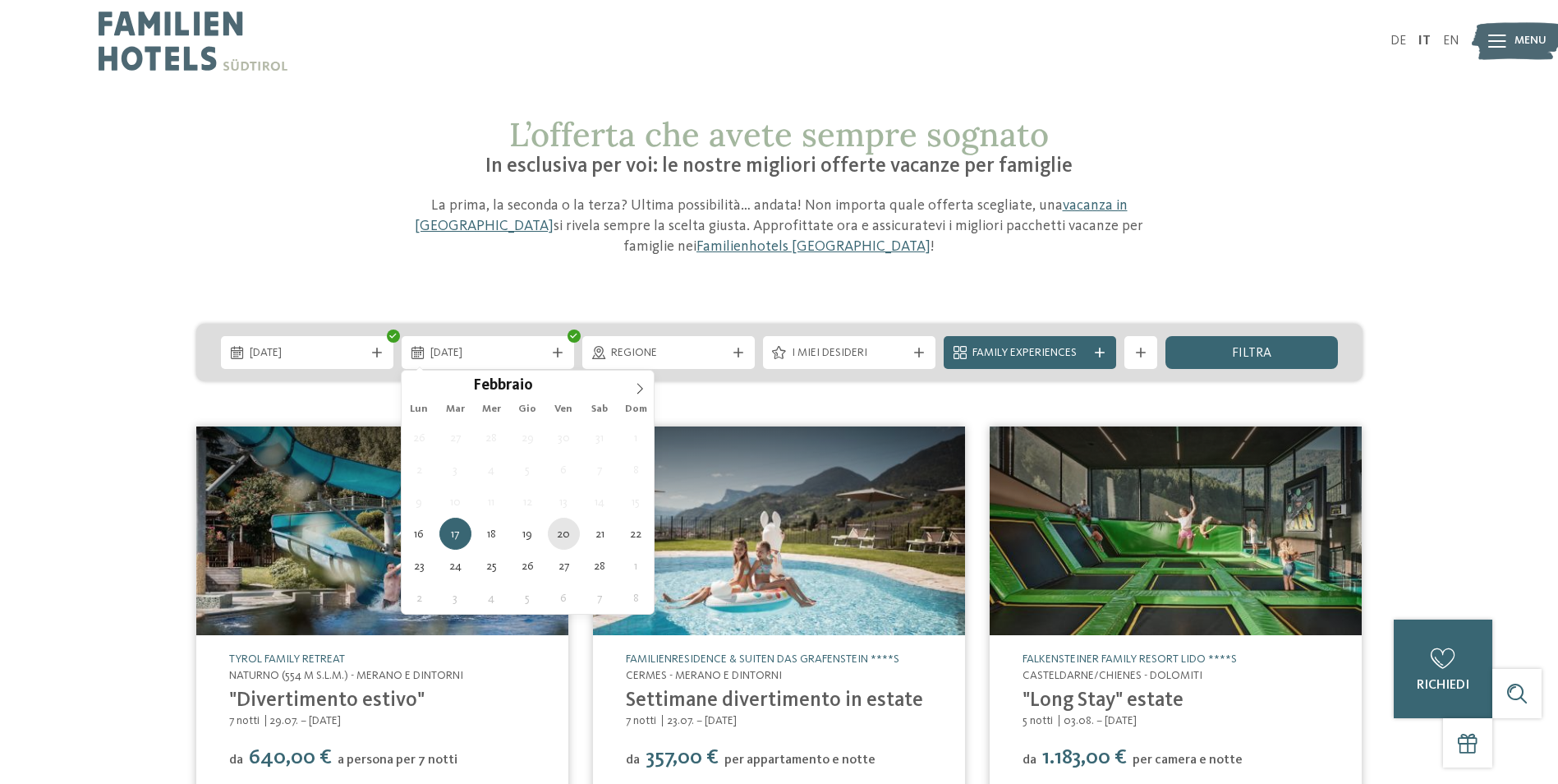
type div "[DATE]"
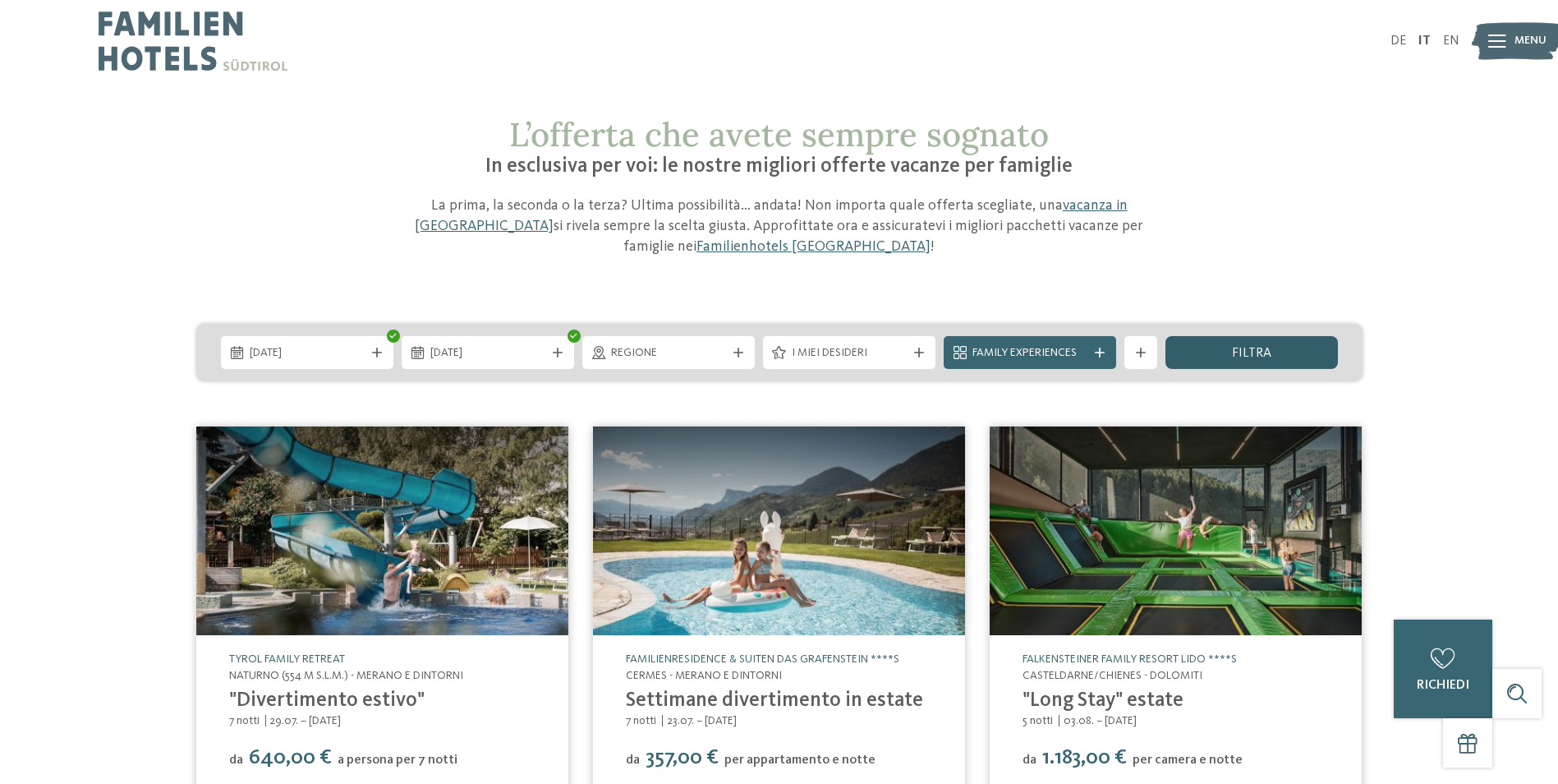
click at [1215, 350] on div "filtra" at bounding box center [1251, 352] width 172 height 33
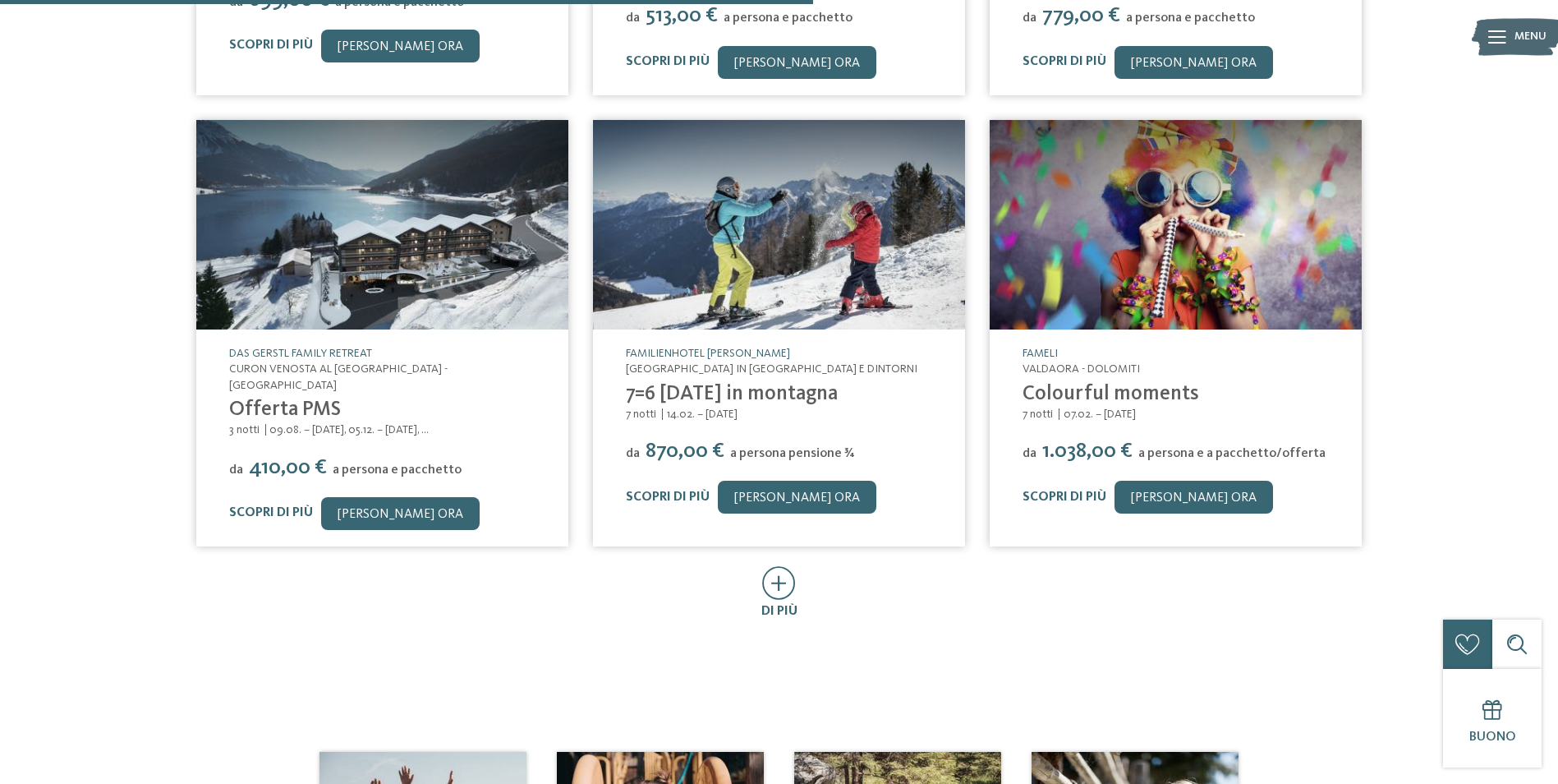
scroll to position [916, 0]
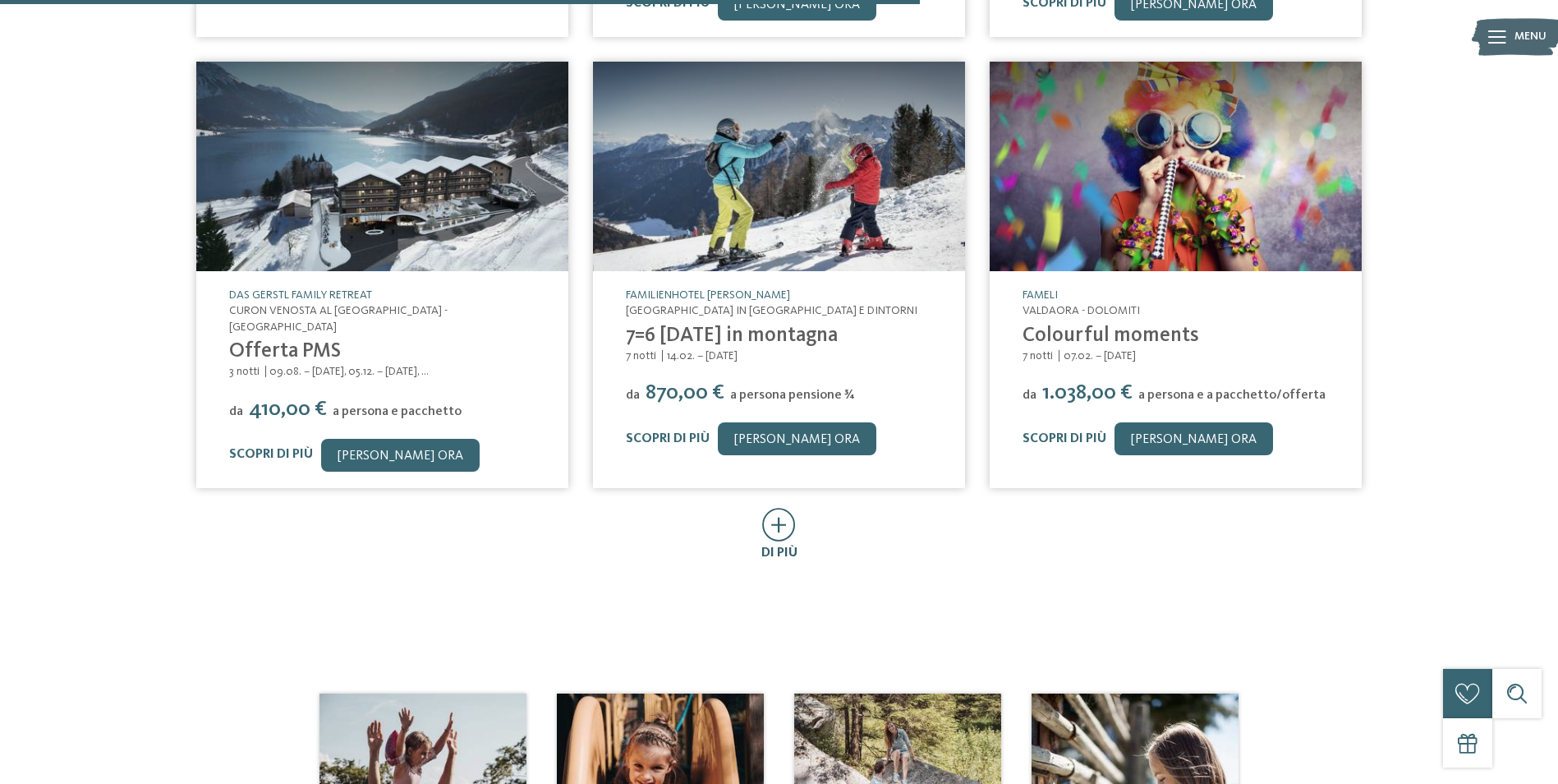
click at [782, 508] on icon at bounding box center [779, 524] width 34 height 34
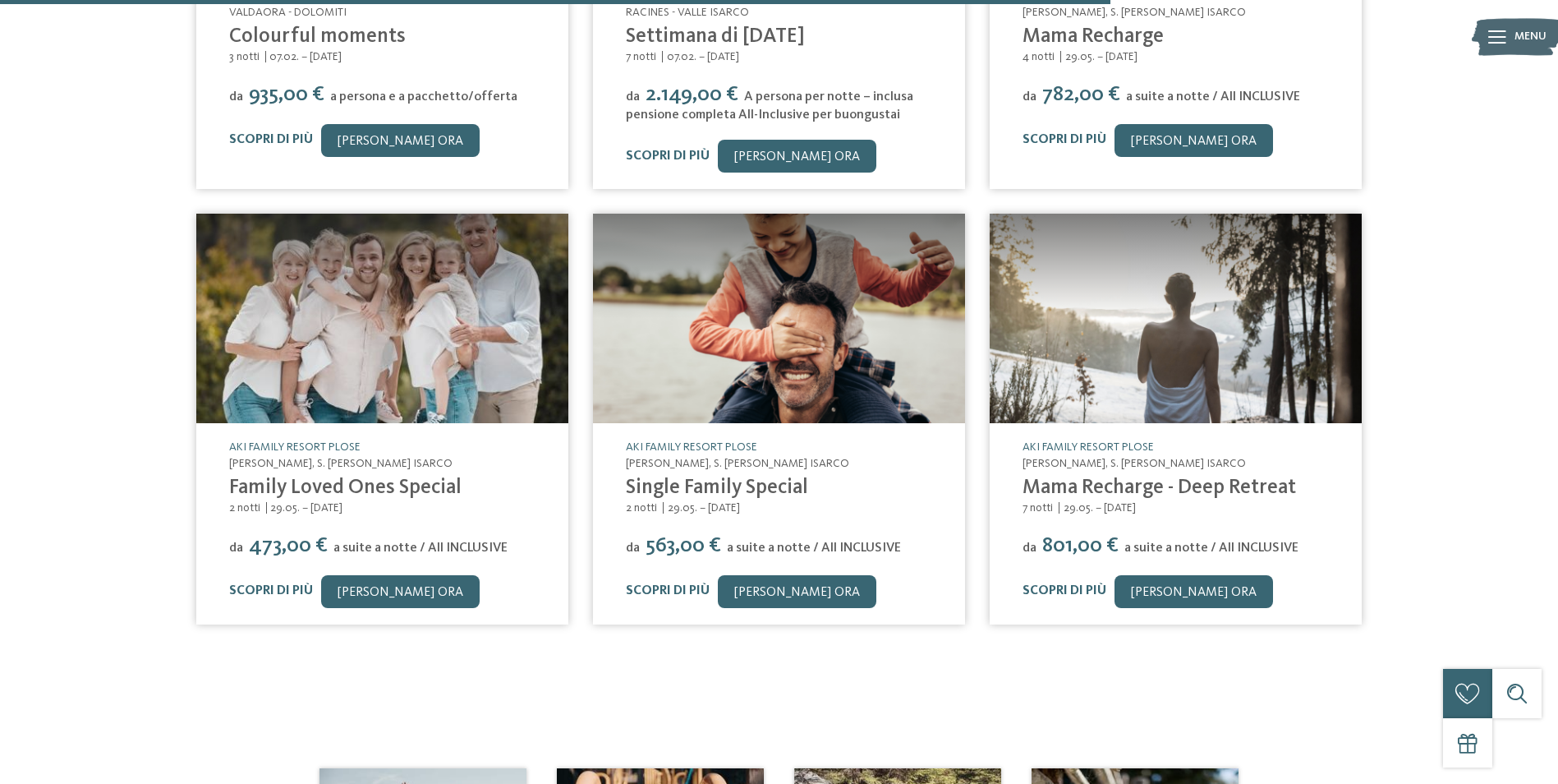
scroll to position [1655, 0]
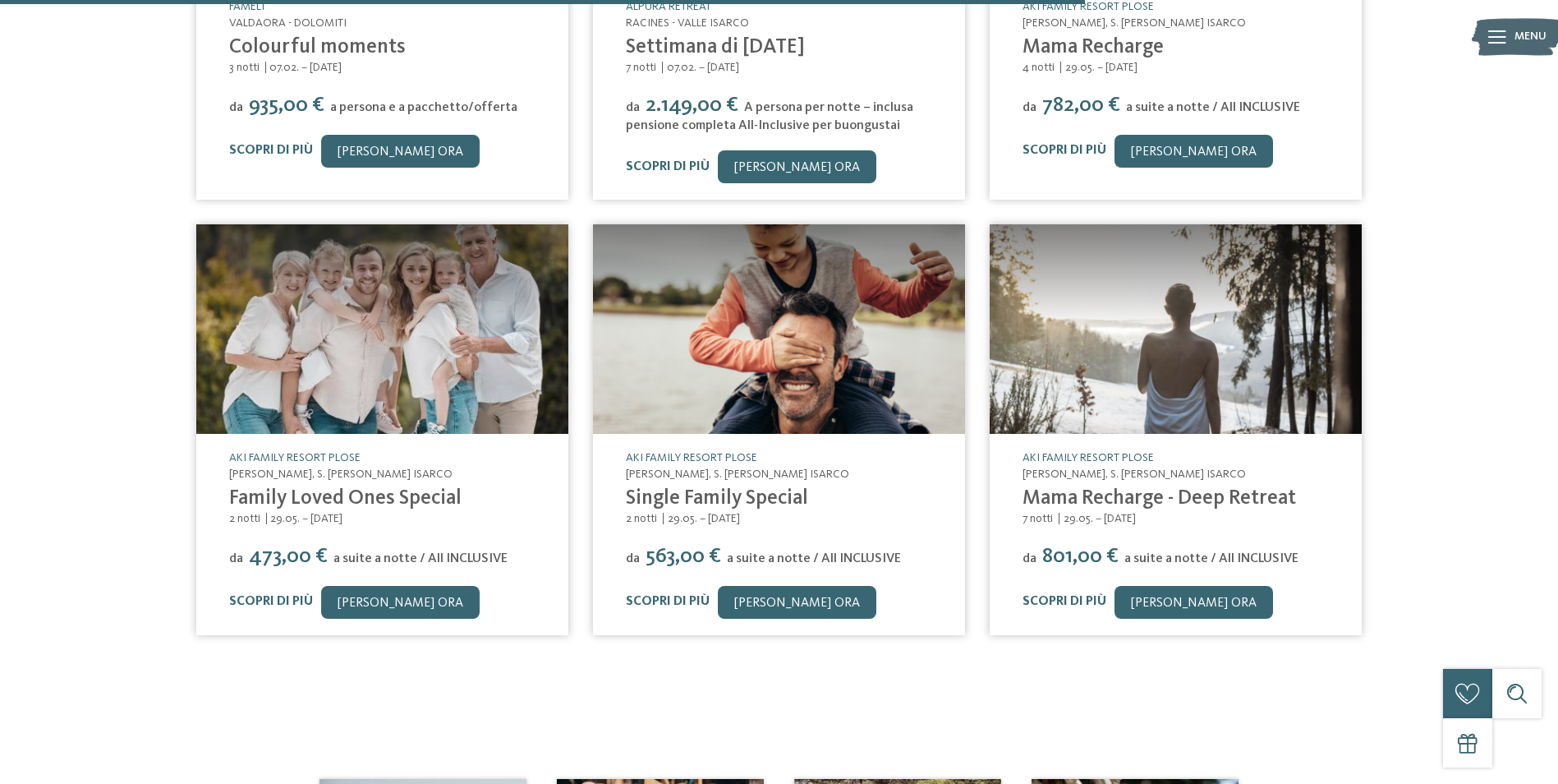
click at [380, 320] on img at bounding box center [382, 329] width 372 height 209
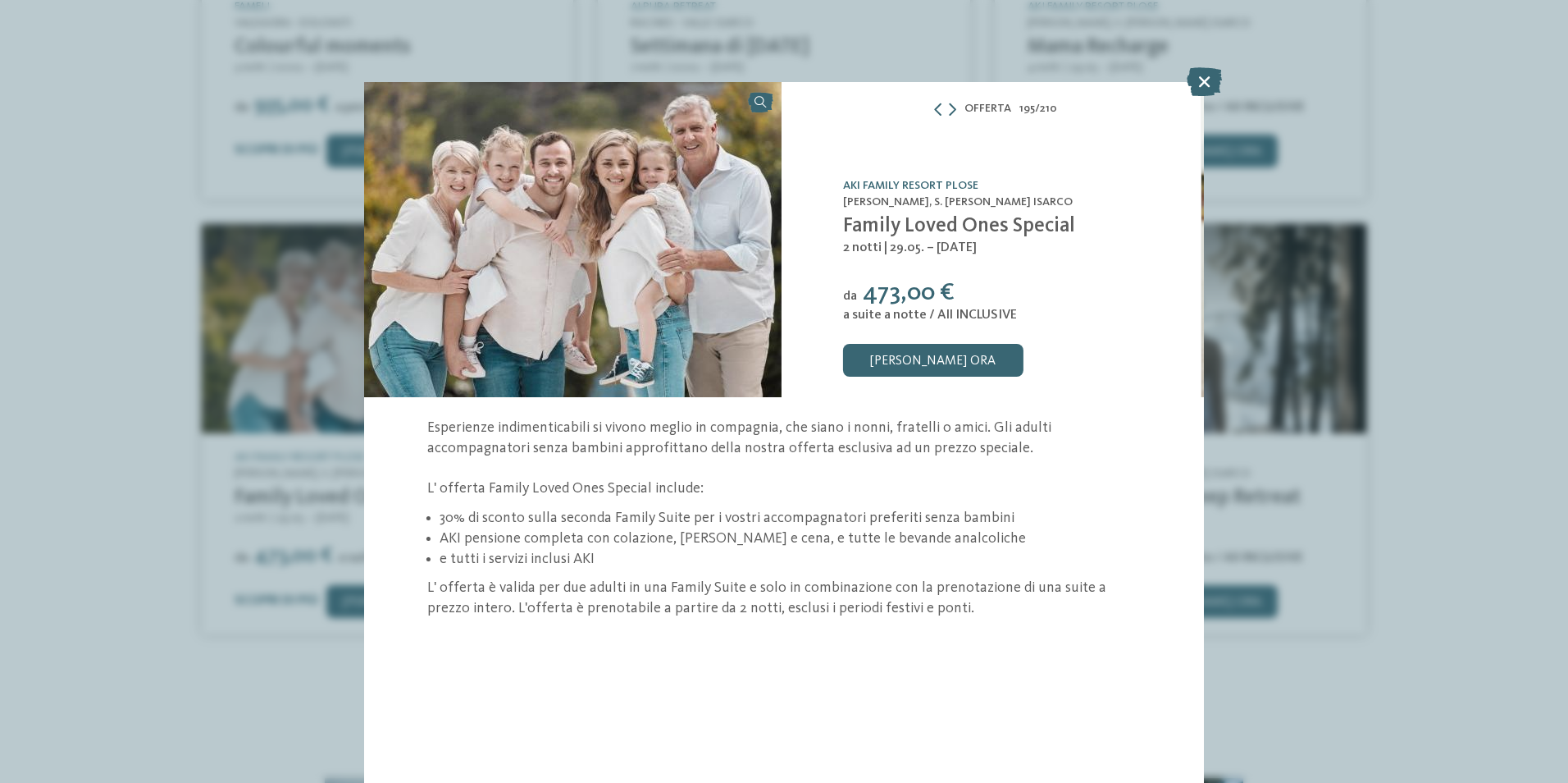
drag, startPoint x: 1206, startPoint y: 82, endPoint x: 994, endPoint y: 326, distance: 323.2
click at [1205, 87] on icon at bounding box center [1205, 81] width 35 height 29
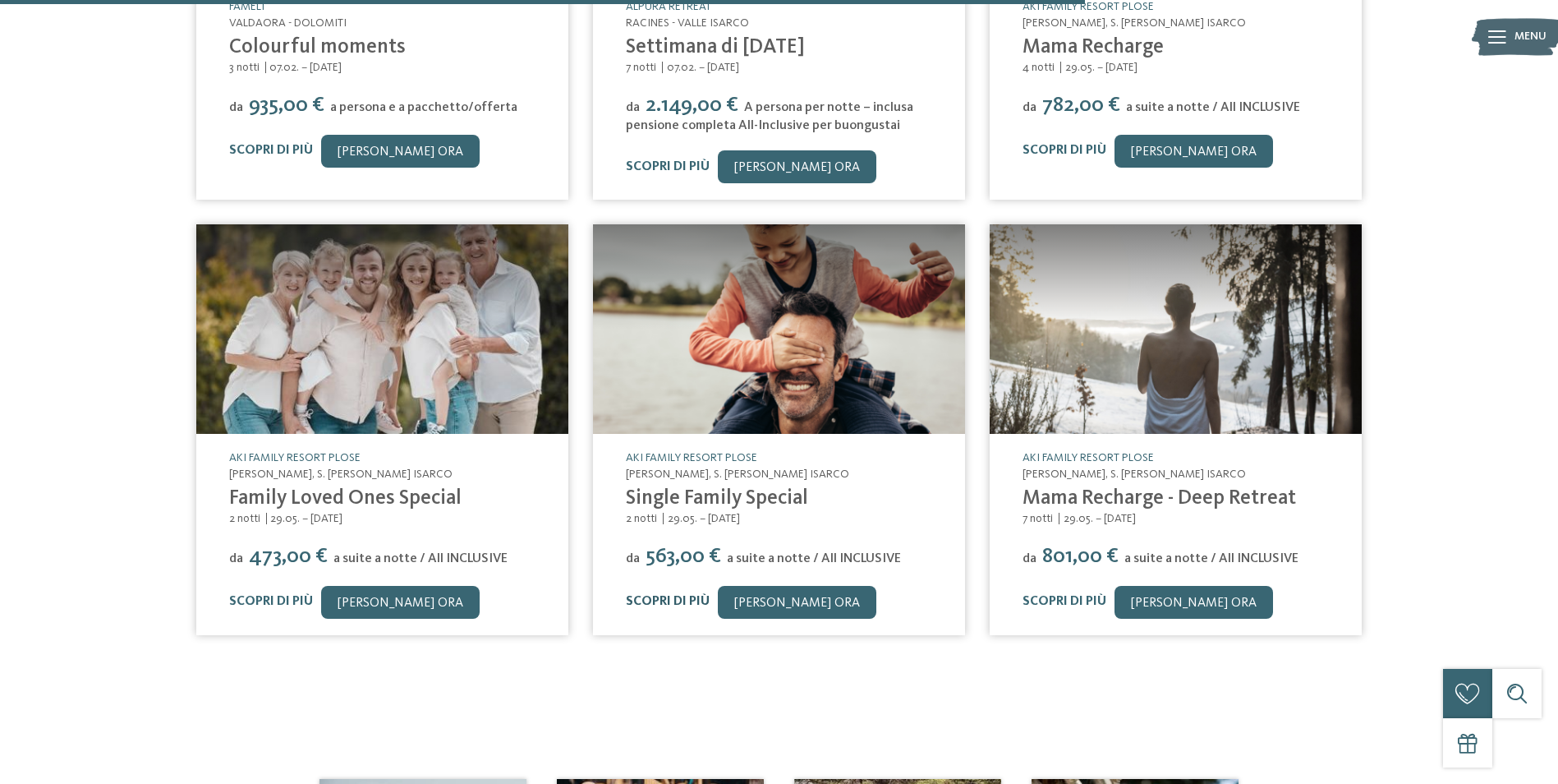
click at [685, 595] on link "Scopri di più" at bounding box center [668, 602] width 84 height 13
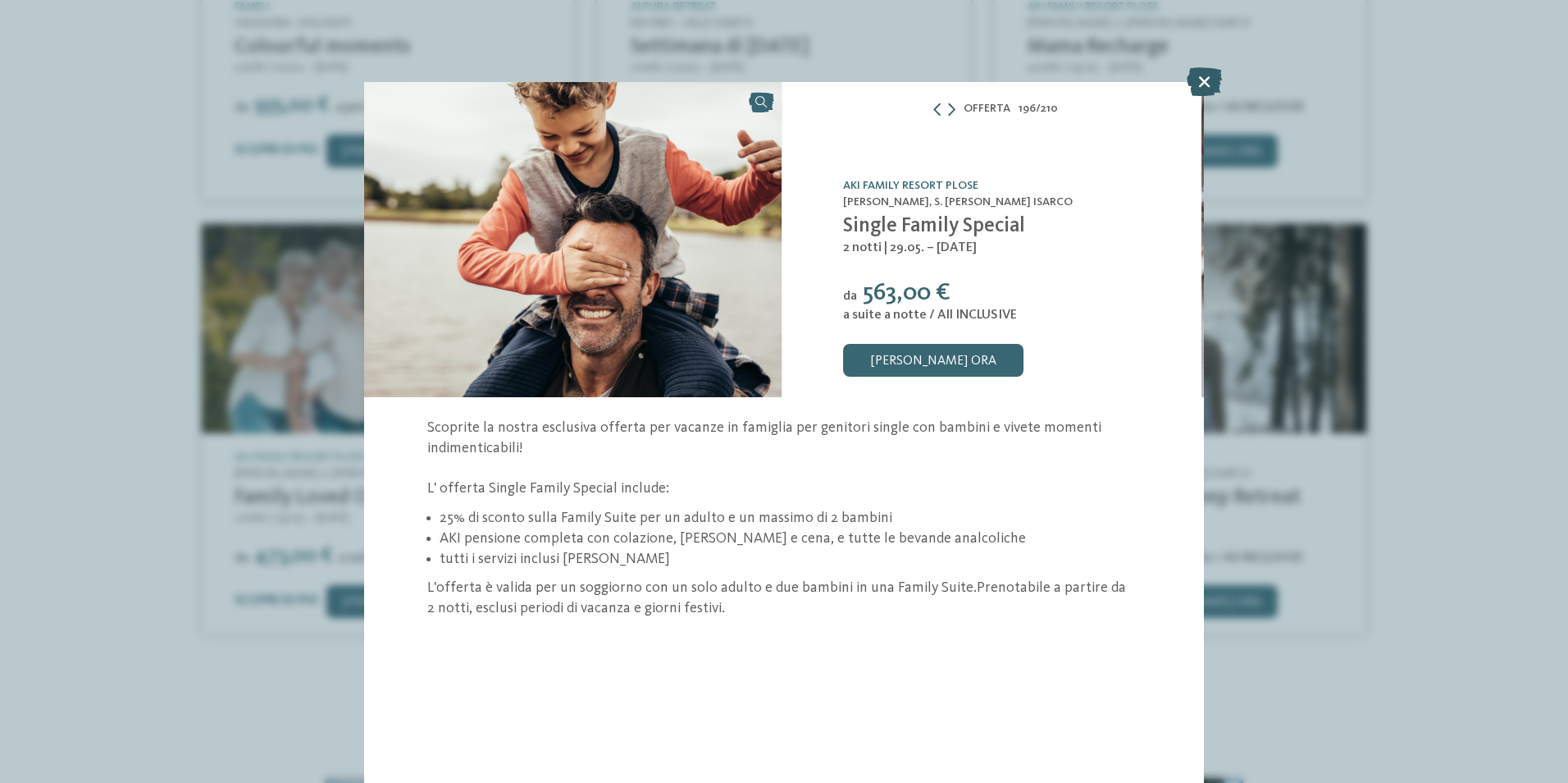
click at [1200, 74] on icon at bounding box center [1205, 81] width 35 height 29
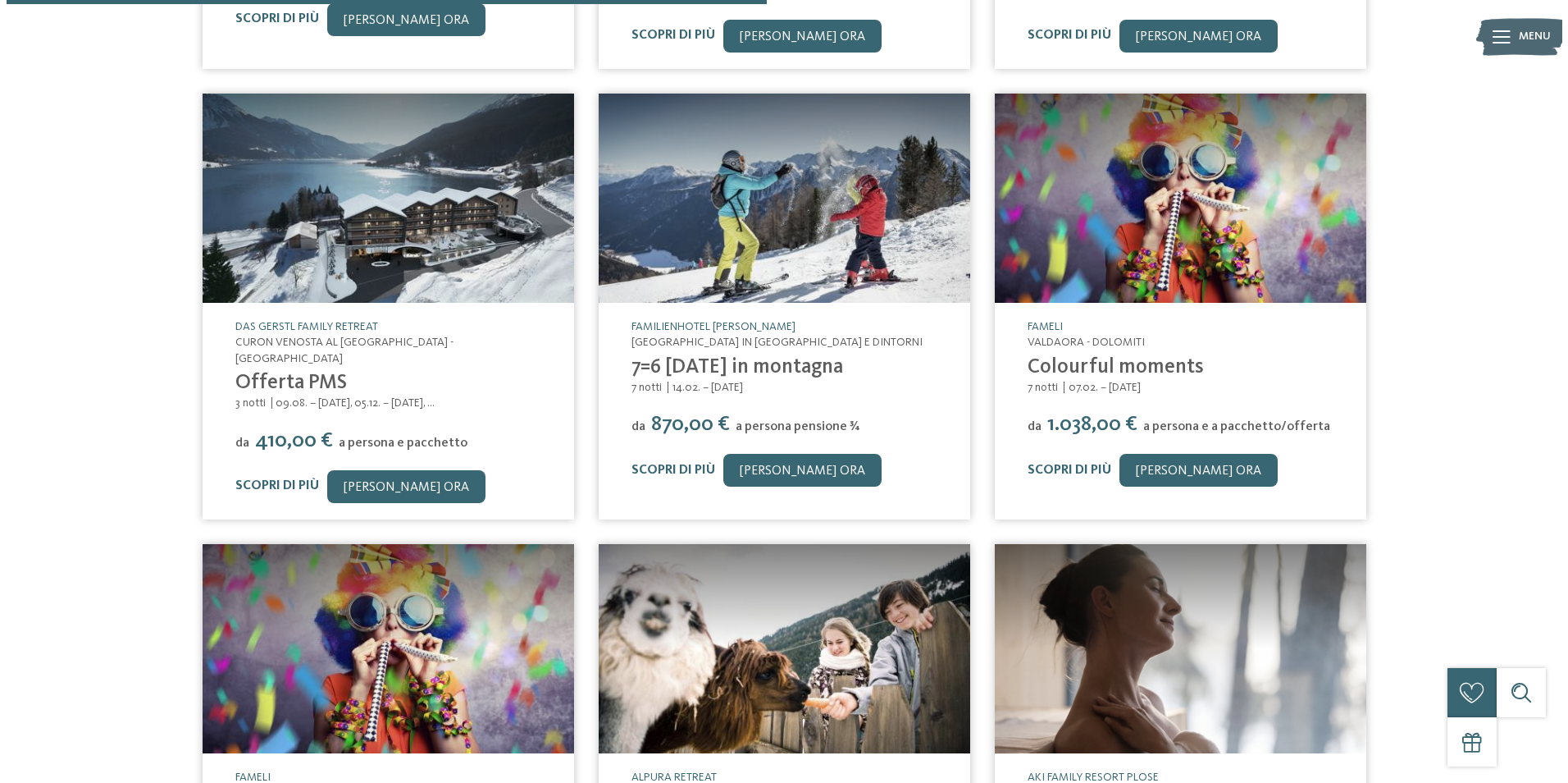
scroll to position [750, 0]
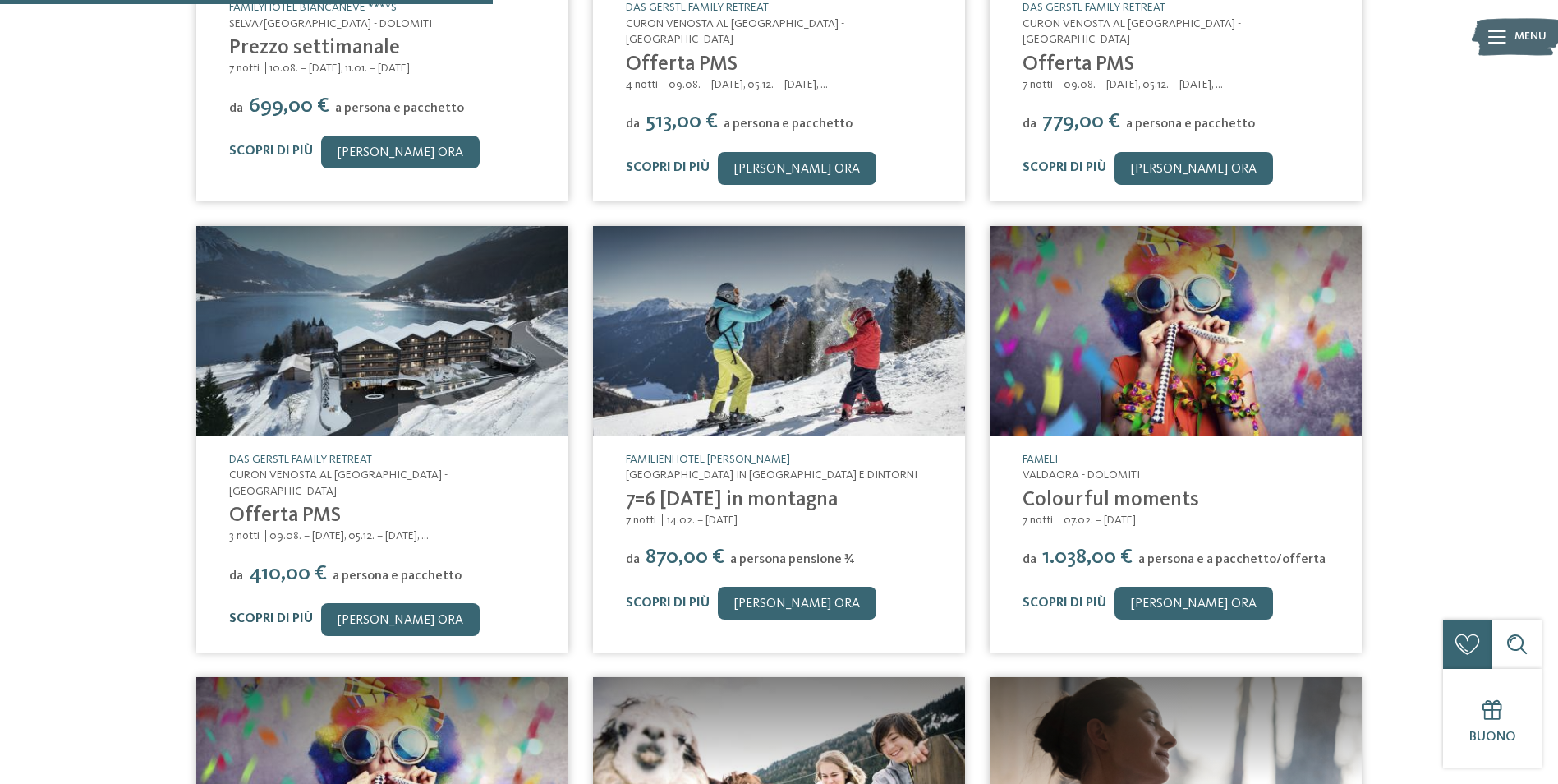
click at [266, 612] on link "Scopri di più" at bounding box center [271, 618] width 84 height 13
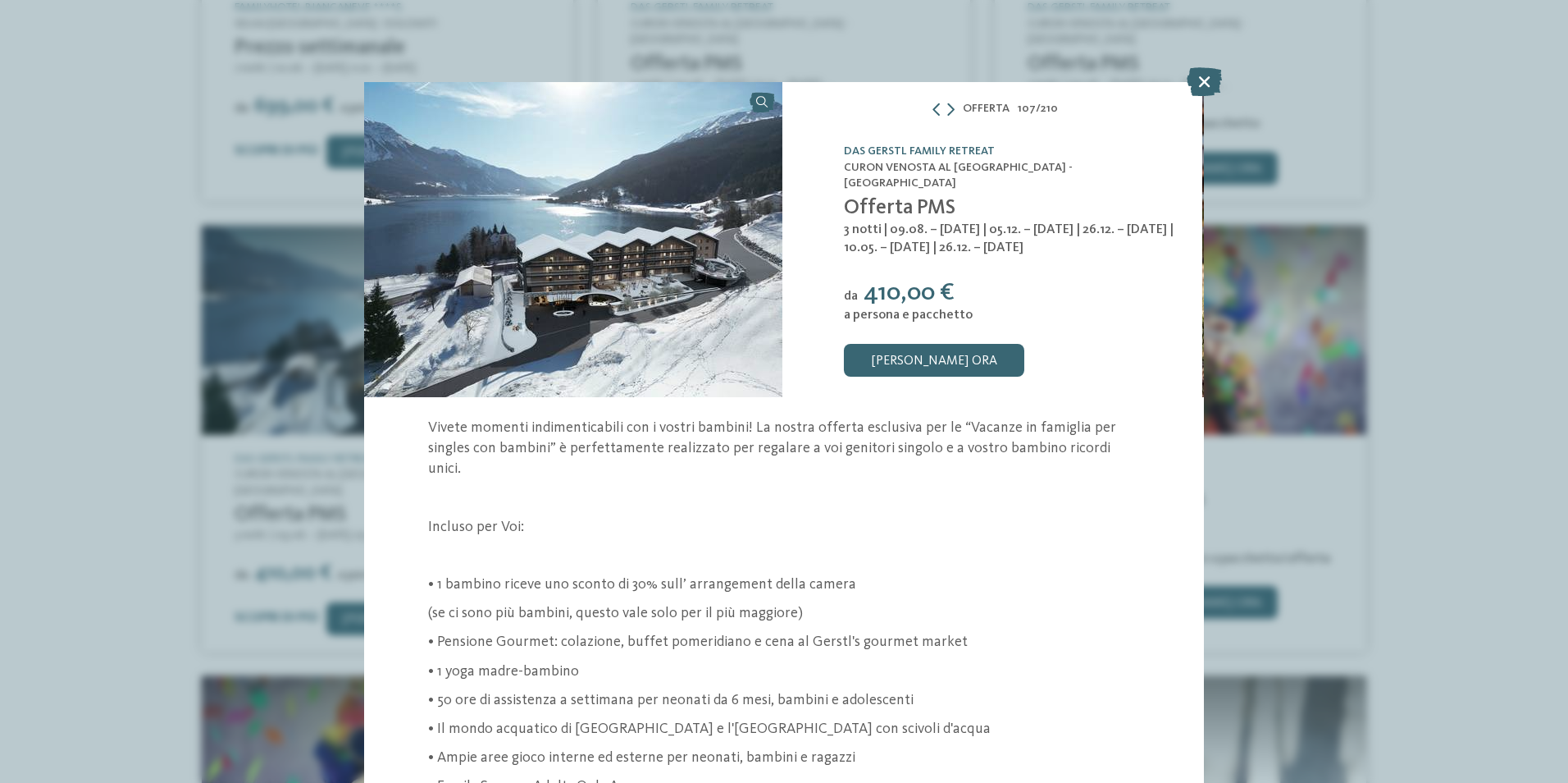
drag, startPoint x: 834, startPoint y: 164, endPoint x: 1029, endPoint y: 159, distance: 195.1
click at [1029, 159] on div "DAS GERSTL Family Retreat Curon Venosta al [GEOGRAPHIC_DATA] - [GEOGRAPHIC_DATA…" at bounding box center [992, 239] width 420 height 315
copy link "DAS GERSTL Family Retreat"
